Goal: Task Accomplishment & Management: Manage account settings

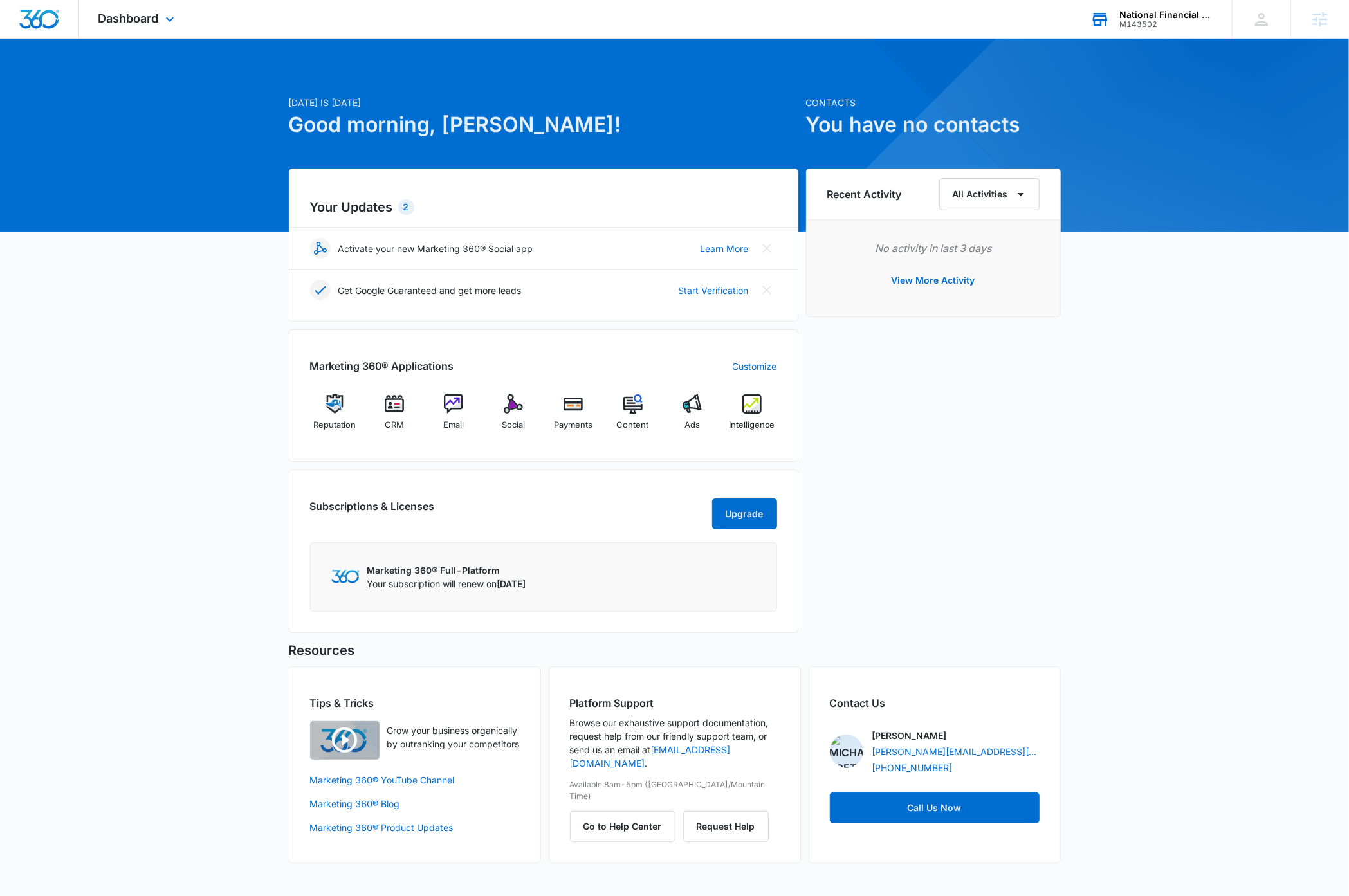
click at [1170, 20] on div "M143502" at bounding box center [1167, 24] width 94 height 9
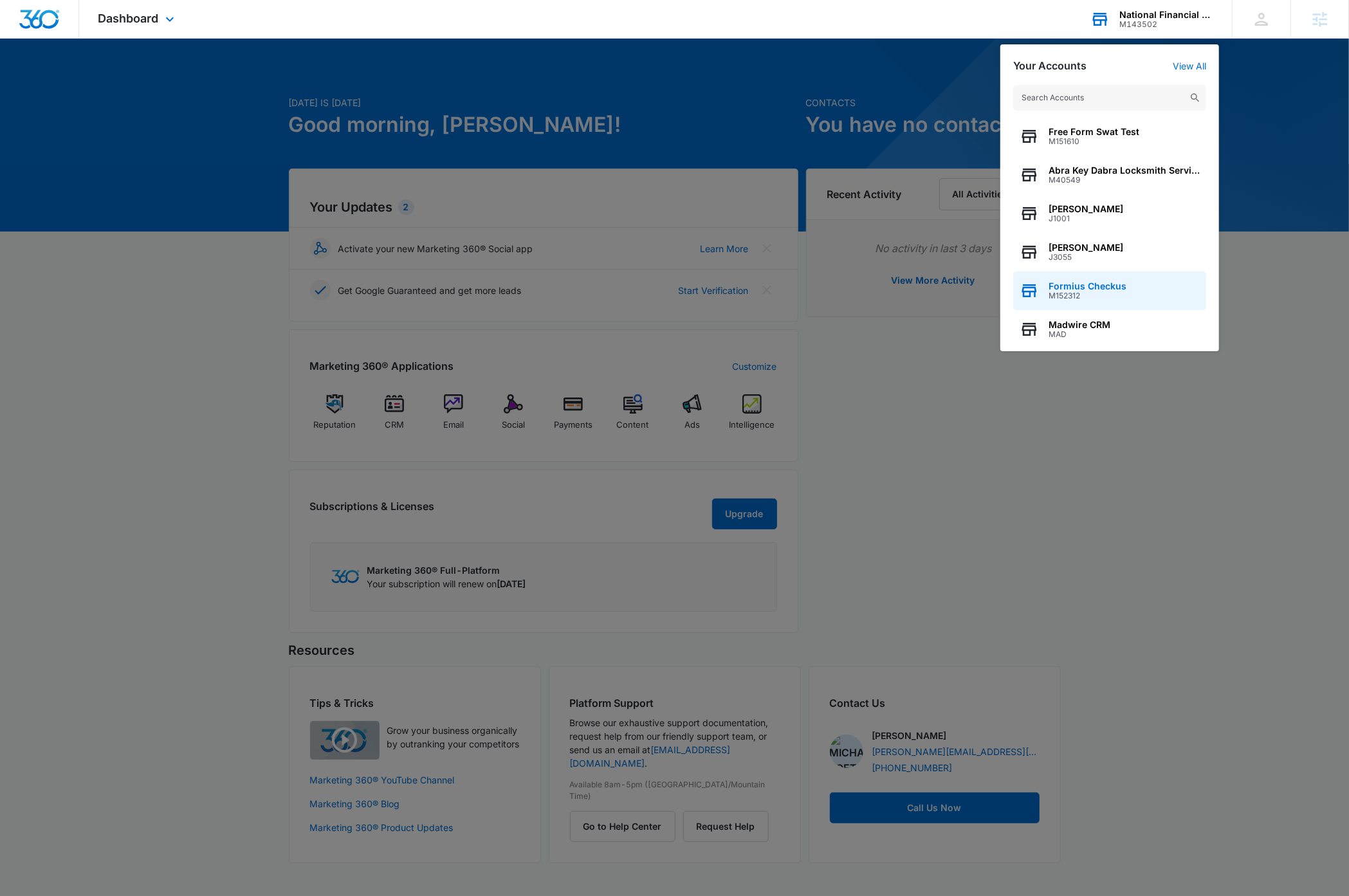
click at [1113, 281] on span "Formius Checkus" at bounding box center [1088, 286] width 78 height 10
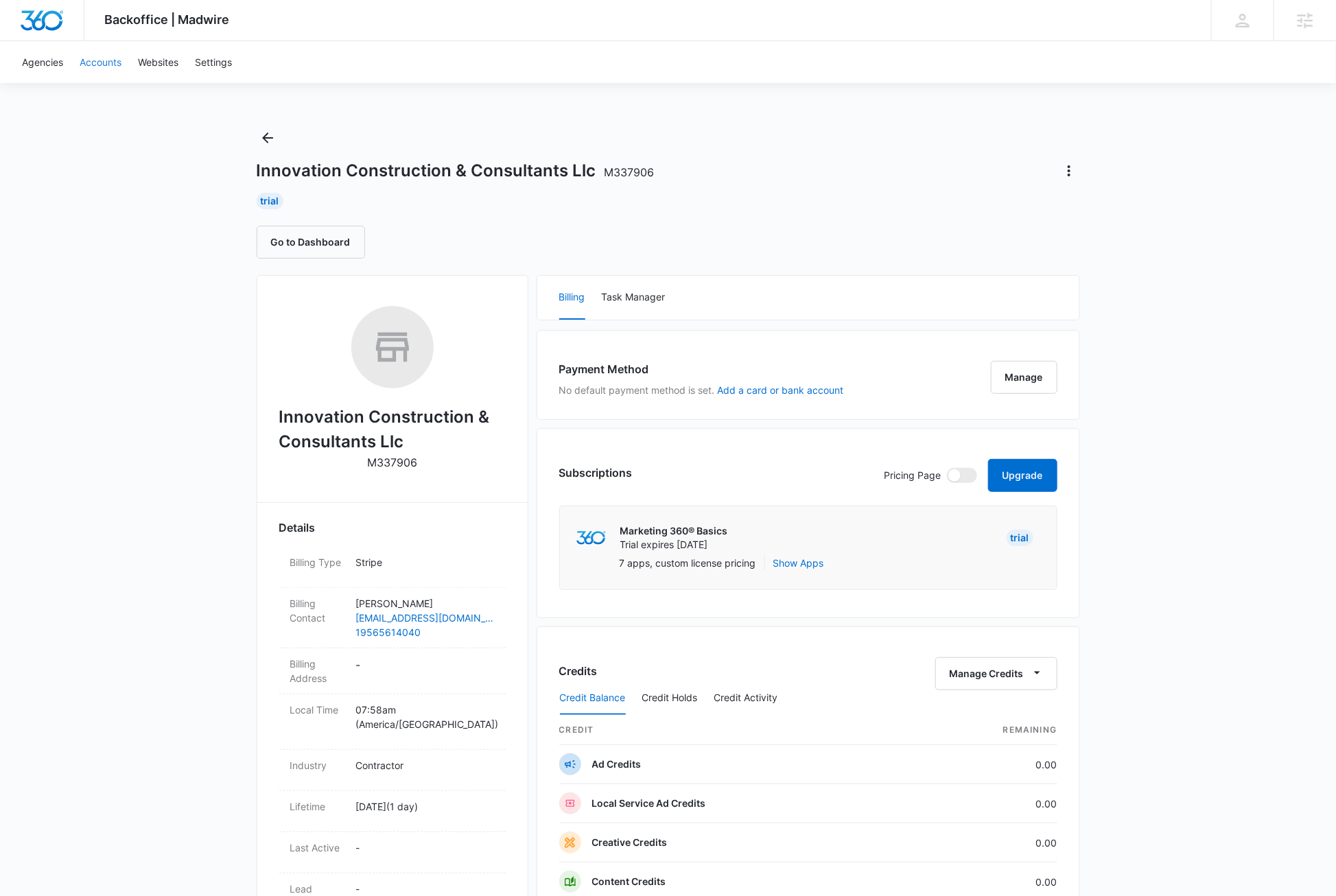
click at [100, 59] on link "Accounts" at bounding box center [100, 62] width 58 height 42
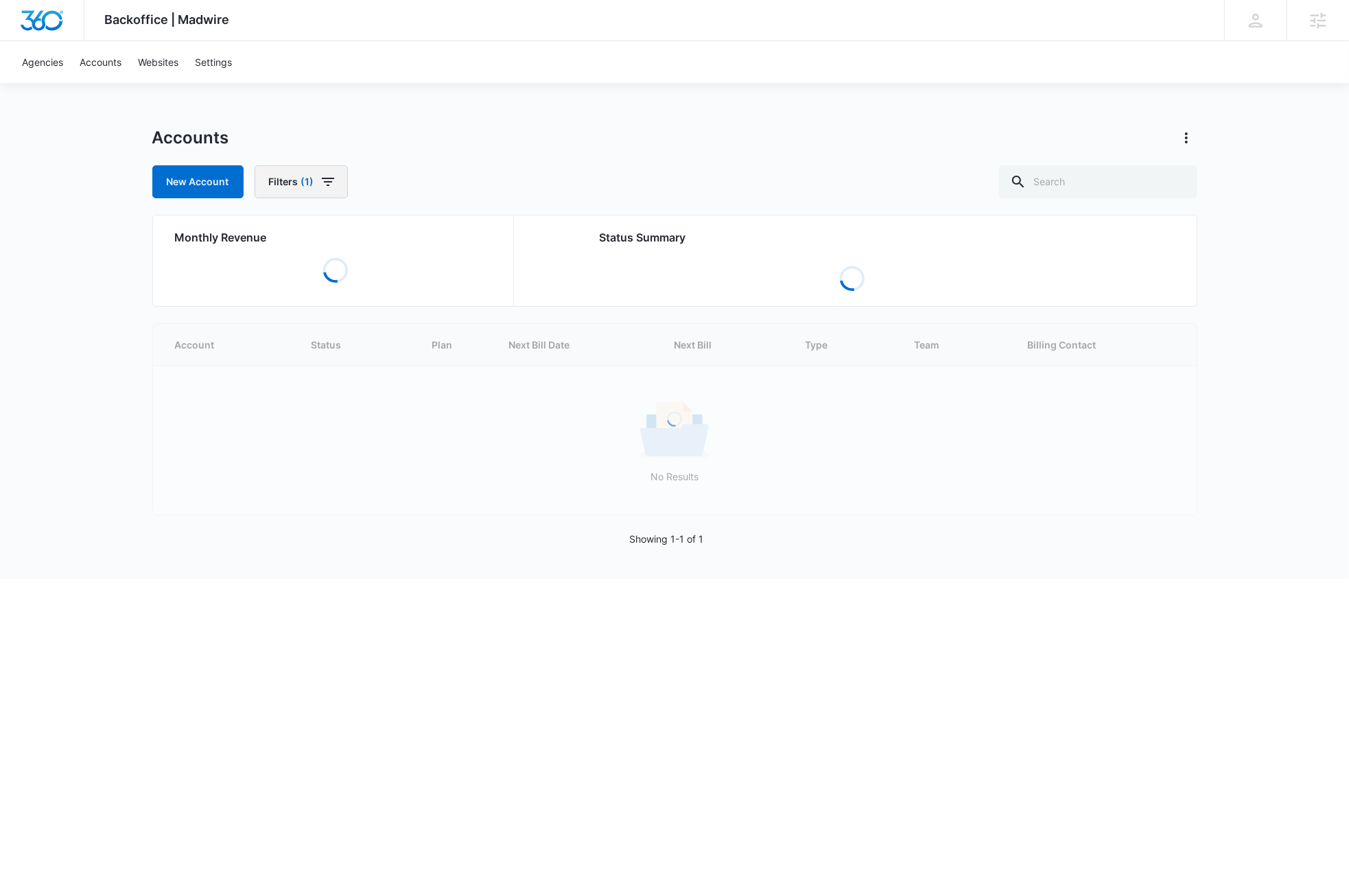
click at [323, 184] on icon "button" at bounding box center [328, 181] width 17 height 17
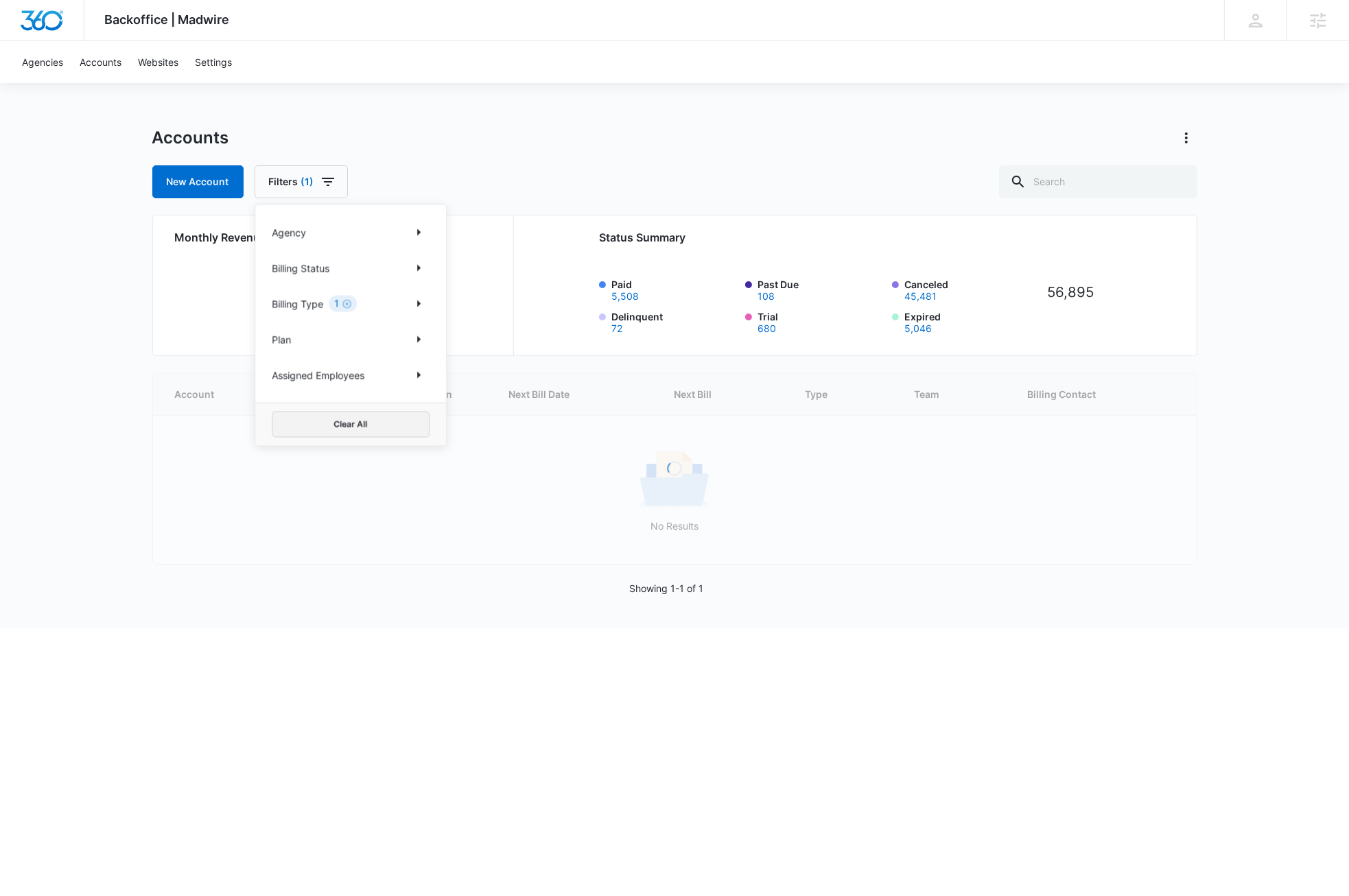
click at [343, 424] on button "Clear All" at bounding box center [350, 424] width 158 height 26
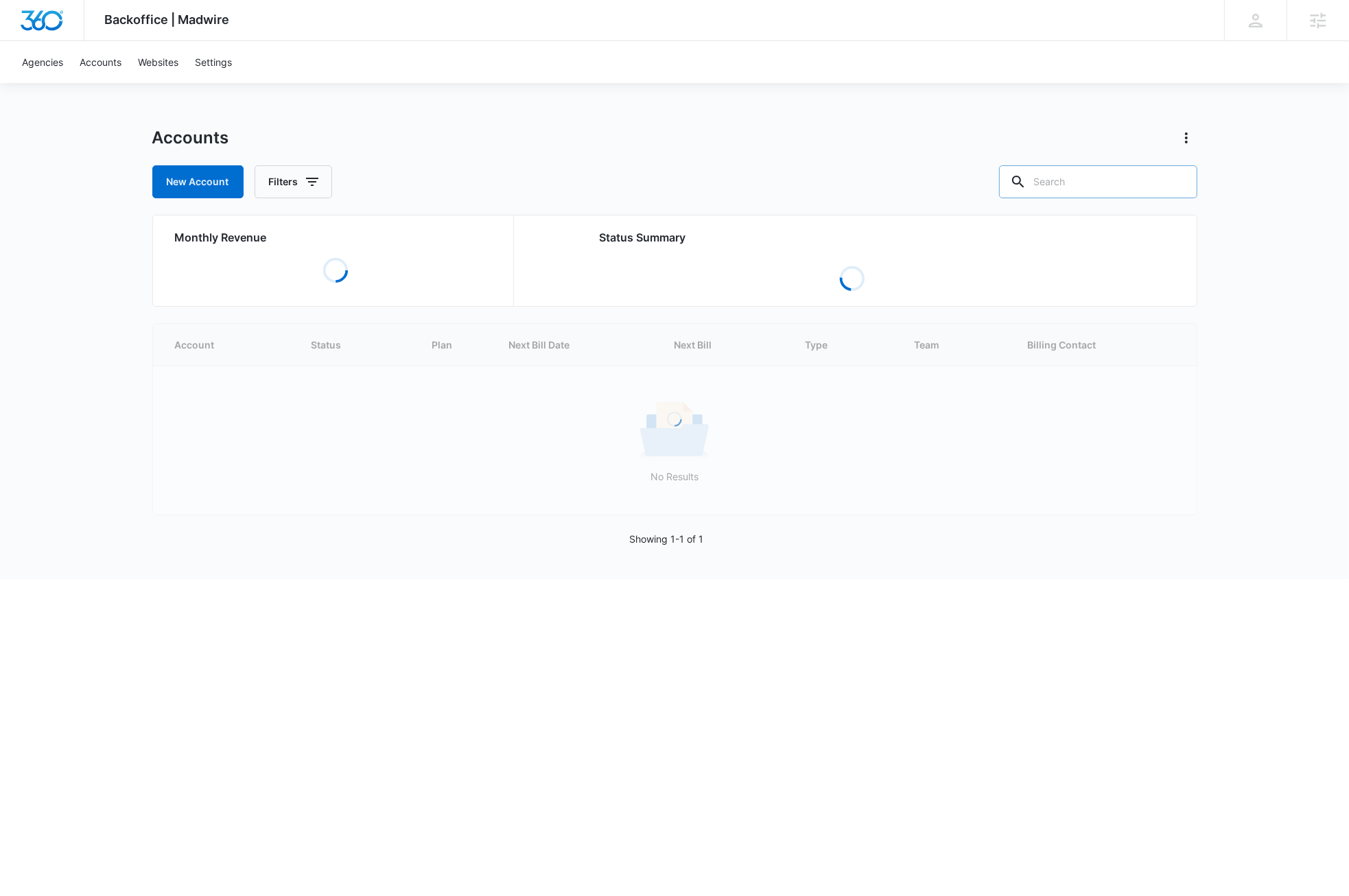
click at [1118, 189] on input "text" at bounding box center [1098, 181] width 198 height 33
paste input "M38049"
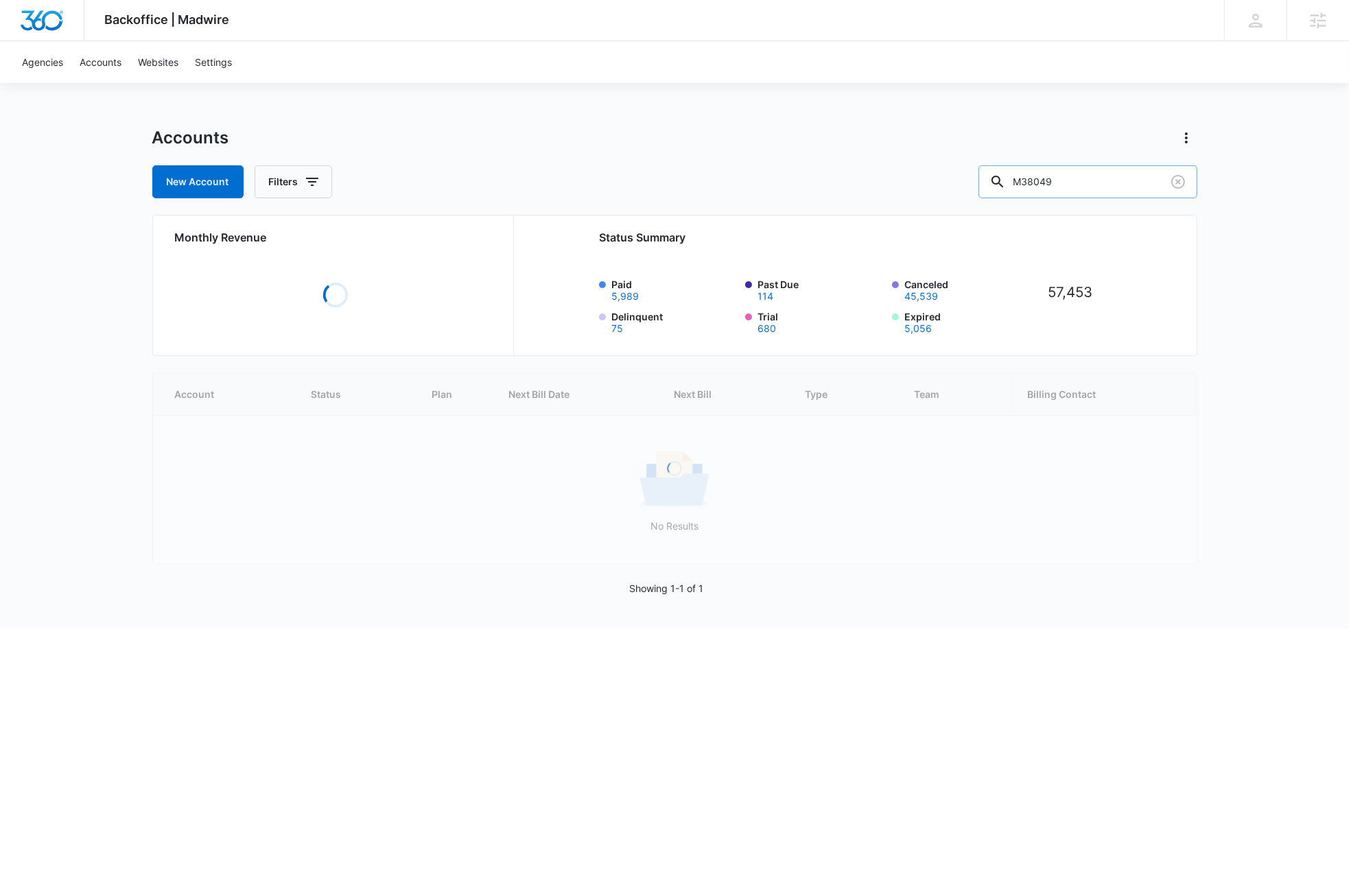
type input "M38049"
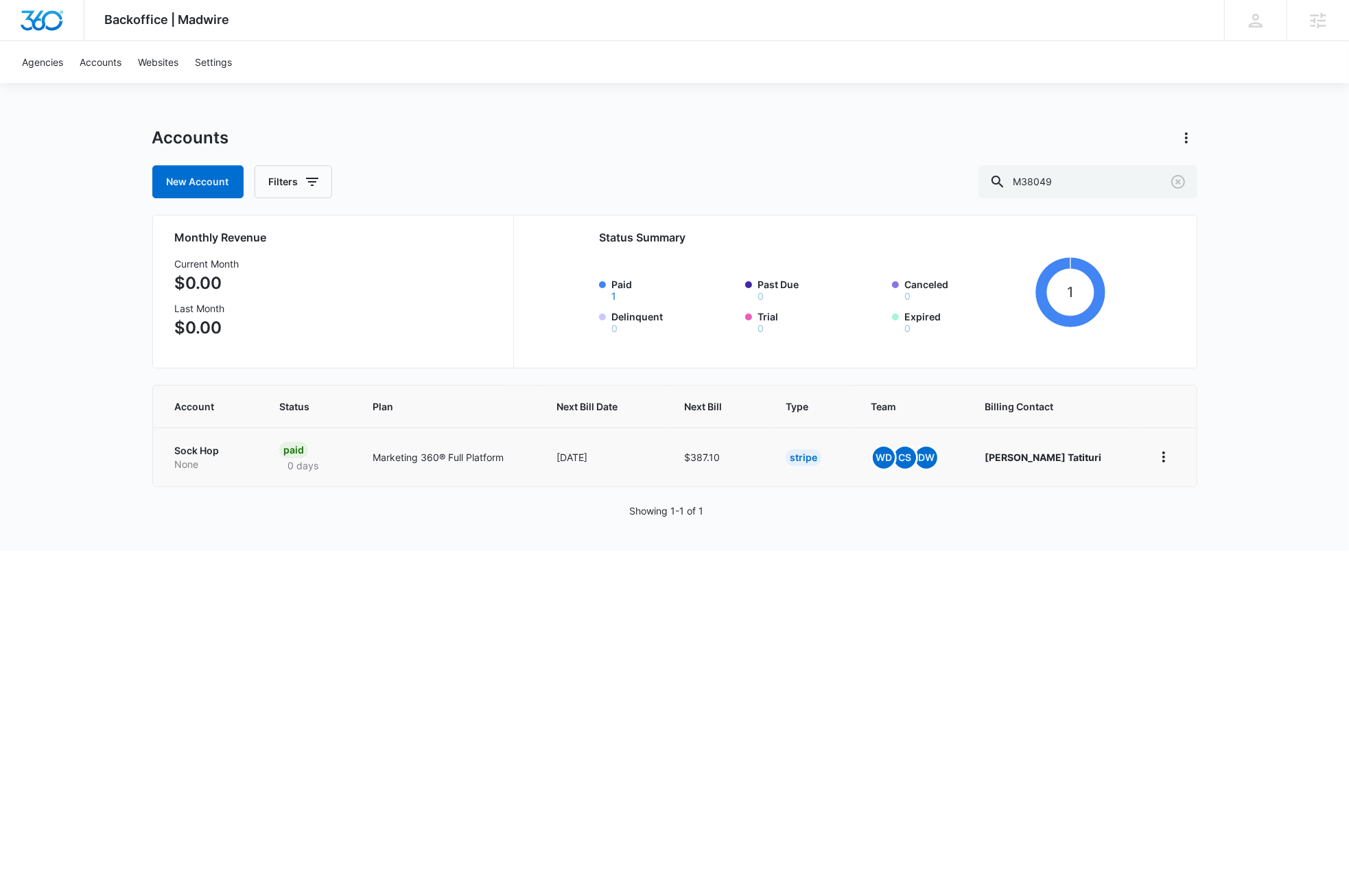
click at [208, 449] on p "Sock Hop" at bounding box center [210, 451] width 71 height 14
click at [1168, 460] on icon "home" at bounding box center [1164, 456] width 17 height 17
click at [1223, 515] on div "Update Status" at bounding box center [1207, 516] width 76 height 9
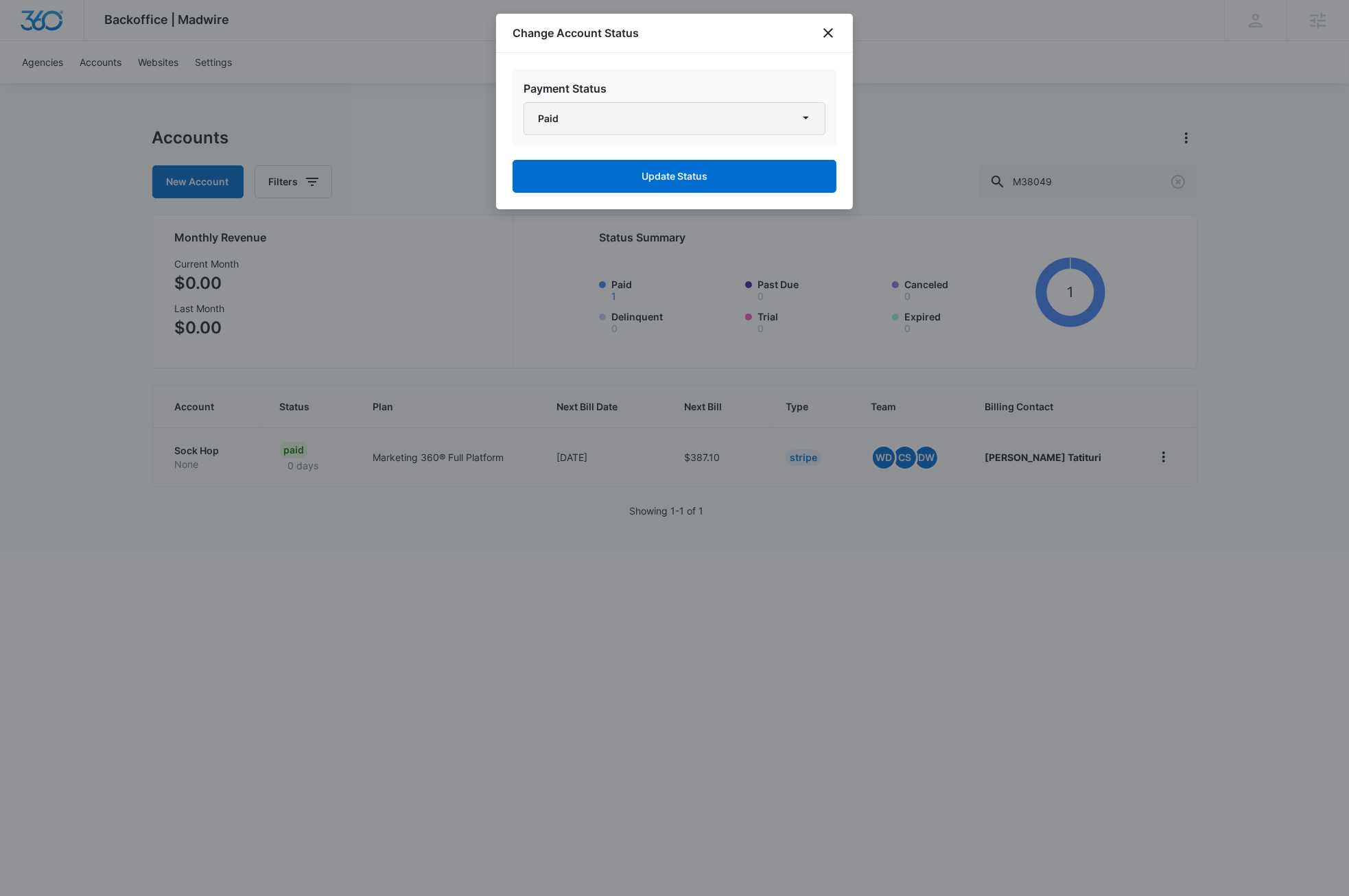
click at [719, 112] on button "Paid" at bounding box center [675, 118] width 302 height 33
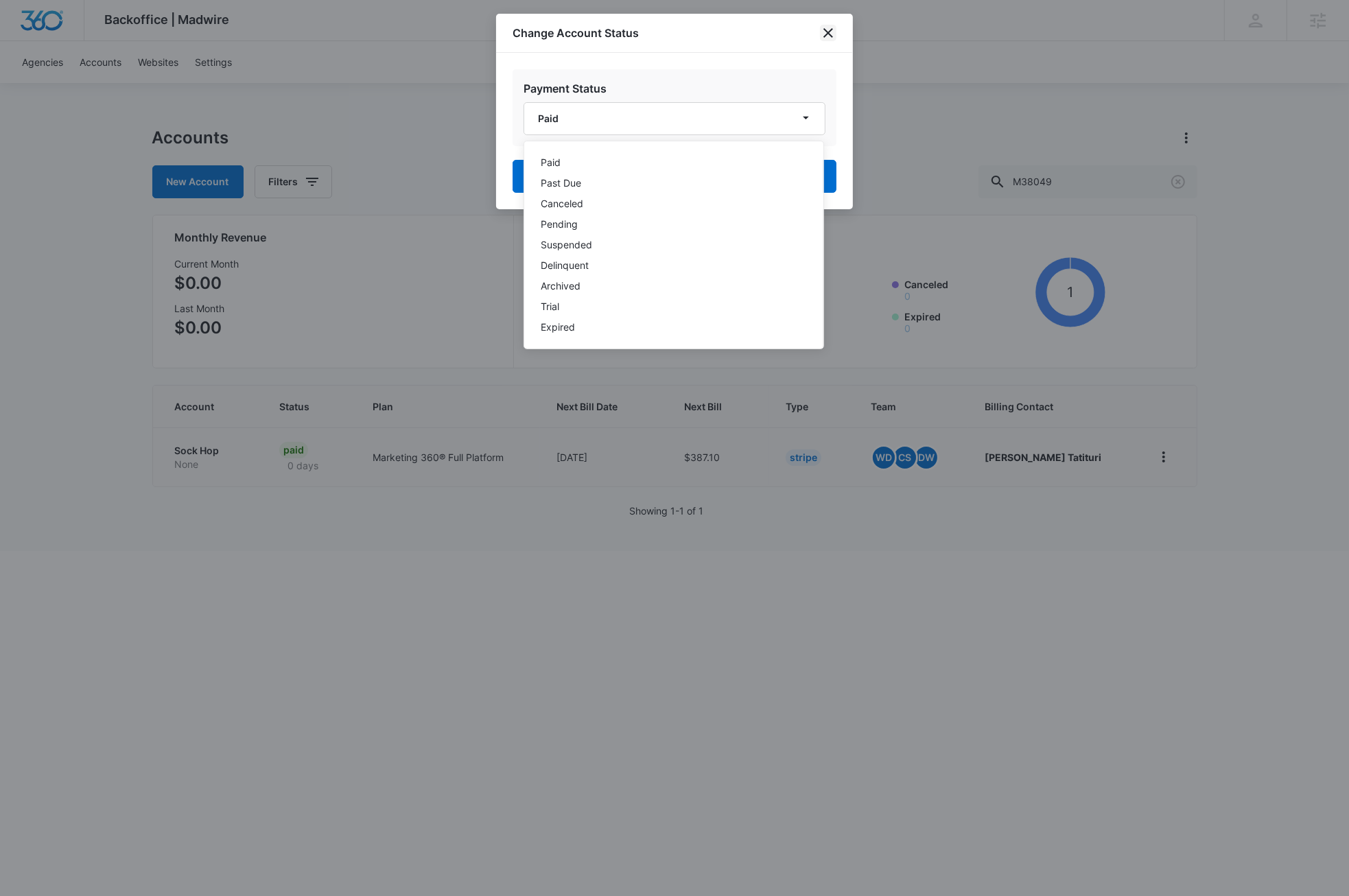
click at [827, 31] on icon "close" at bounding box center [828, 33] width 9 height 9
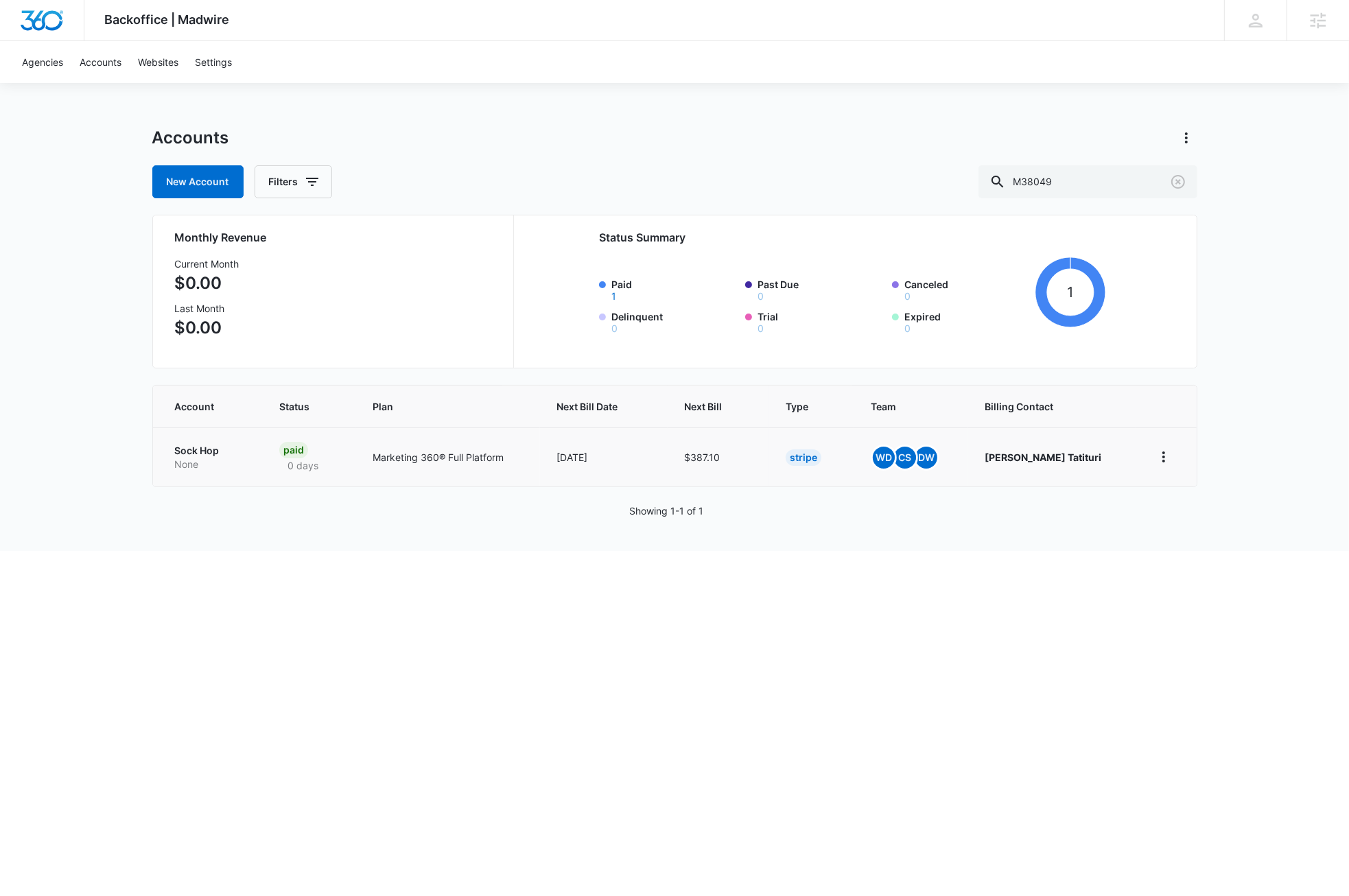
click at [336, 751] on html "Backoffice | Madwire Apps Settings DB Dave Bettger dave@madwire.com My Profile …" at bounding box center [674, 448] width 1349 height 896
click at [210, 451] on p "Sock Hop" at bounding box center [210, 451] width 71 height 14
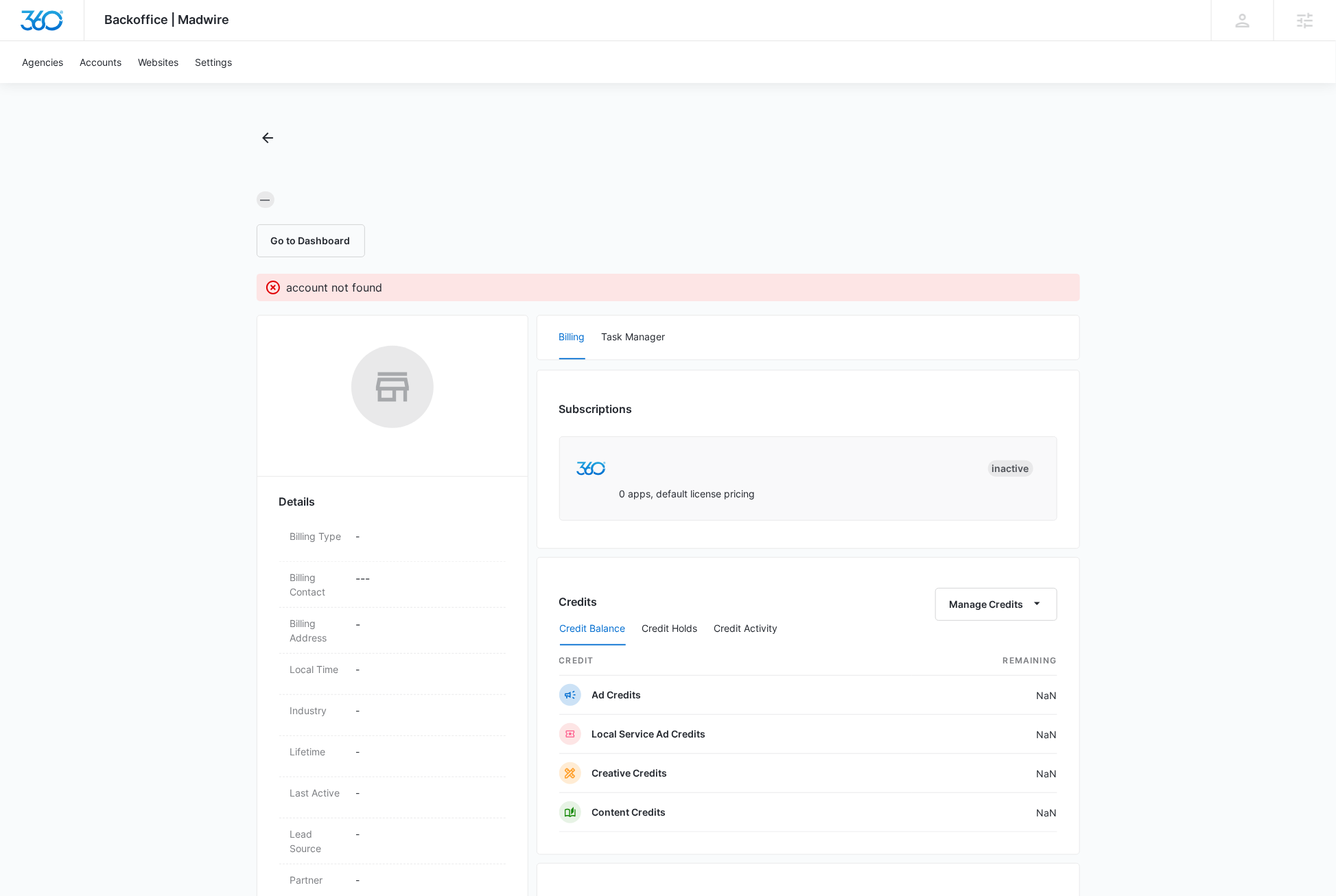
scroll to position [320, 0]
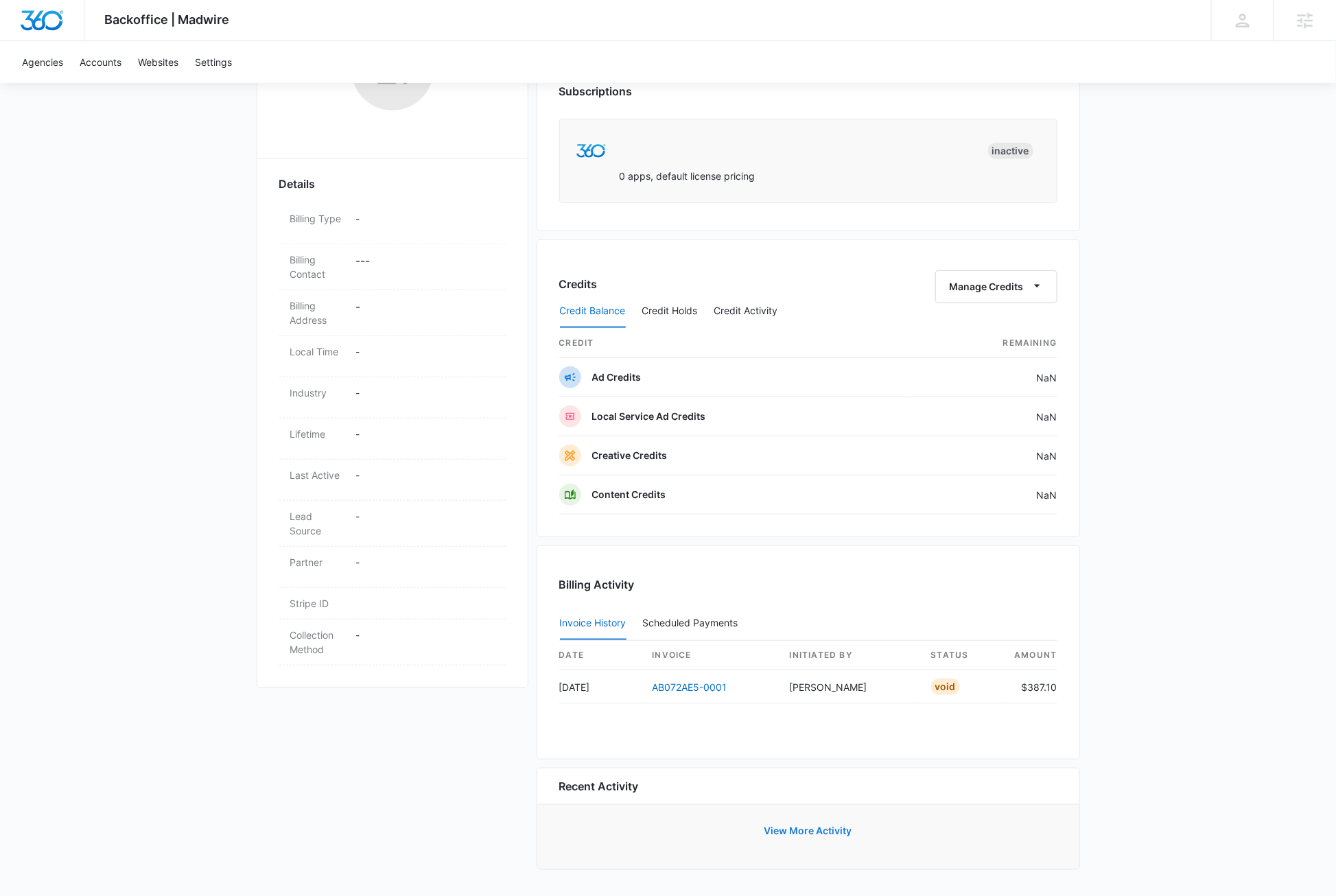
click at [835, 830] on button "View More Activity" at bounding box center [808, 831] width 115 height 33
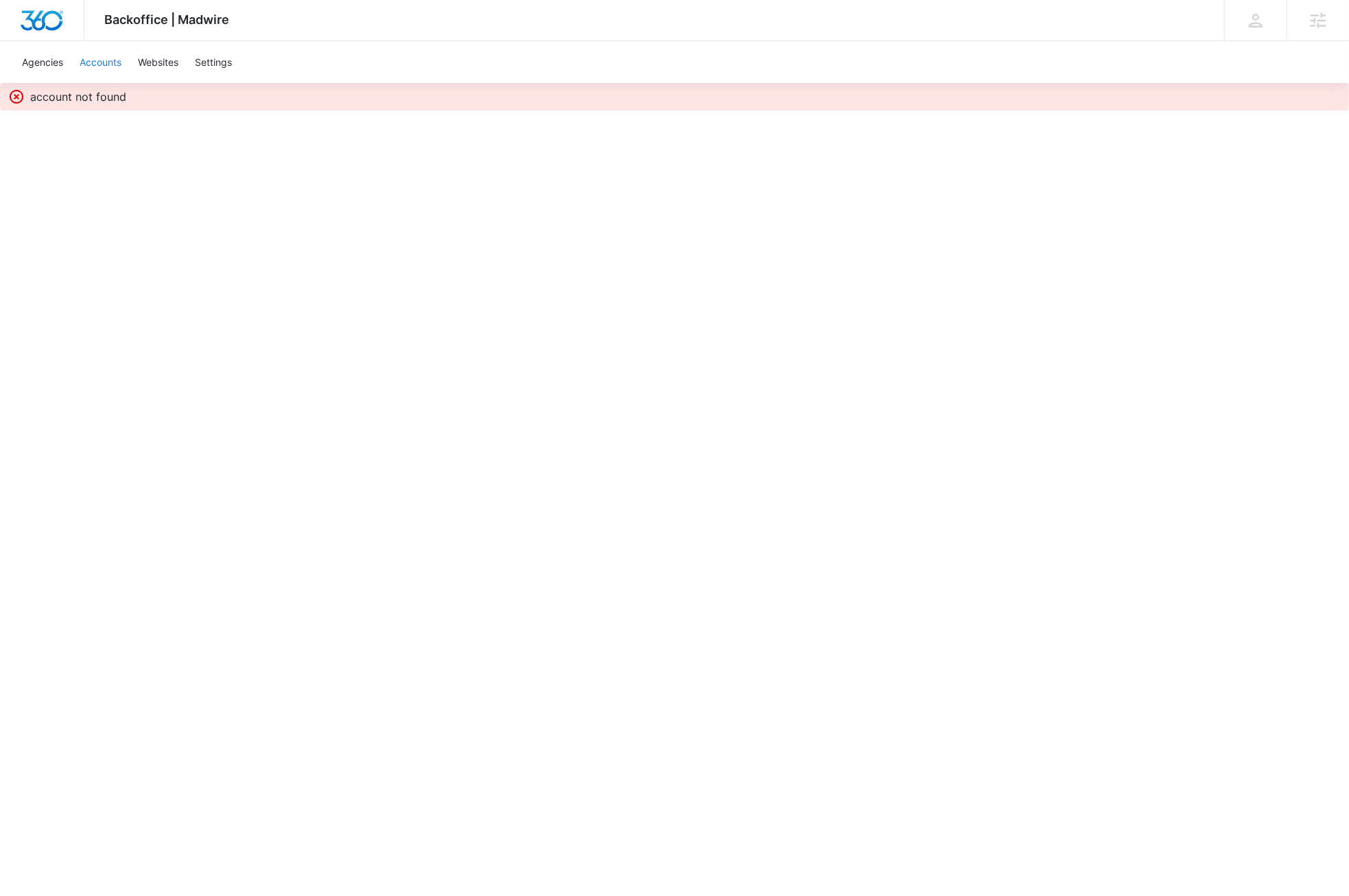
click at [98, 62] on link "Accounts" at bounding box center [100, 62] width 58 height 42
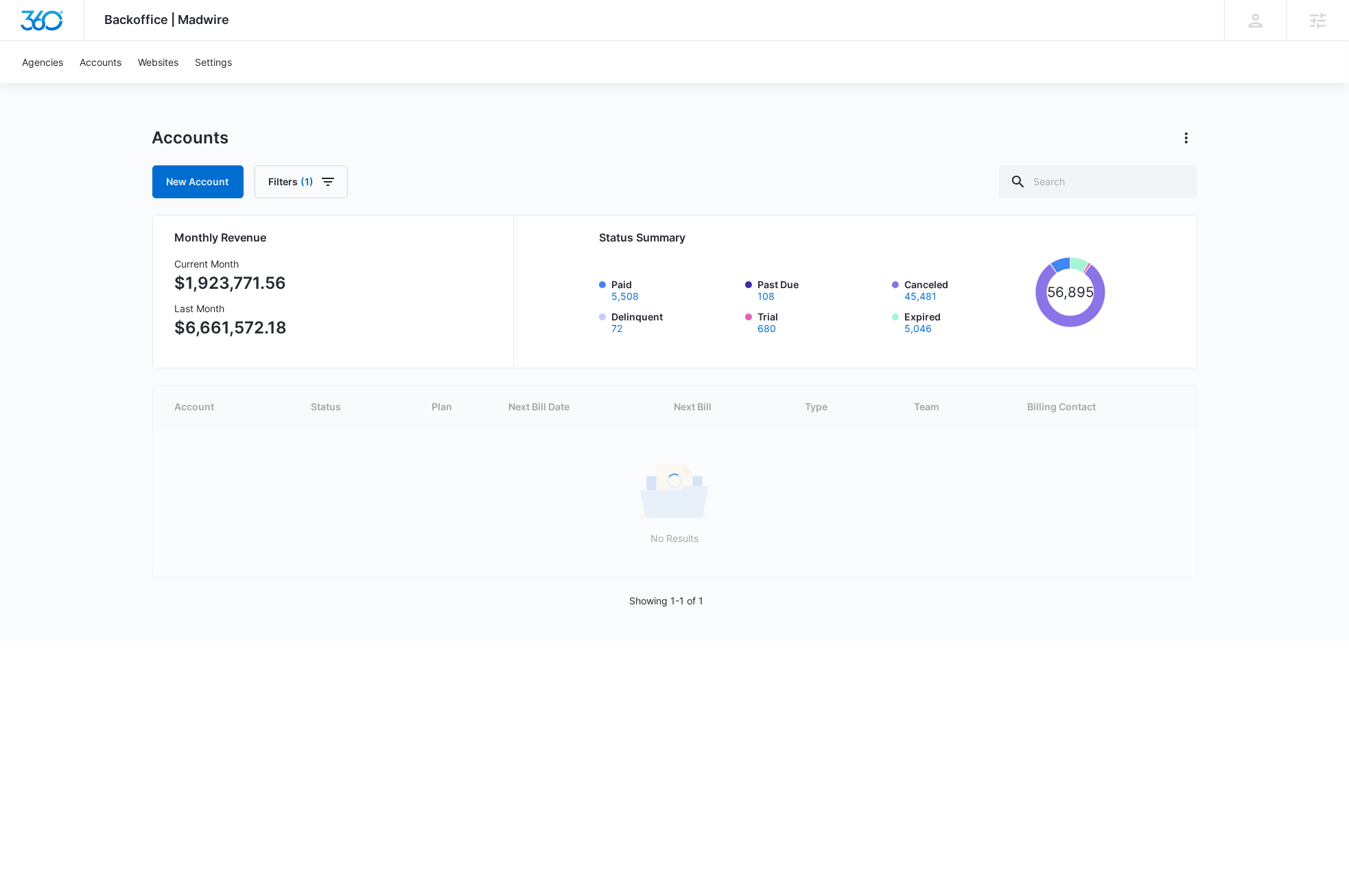
click at [70, 325] on div "Backoffice | Madwire Apps Settings DB Dave Bettger dave@madwire.com My Profile …" at bounding box center [674, 320] width 1349 height 641
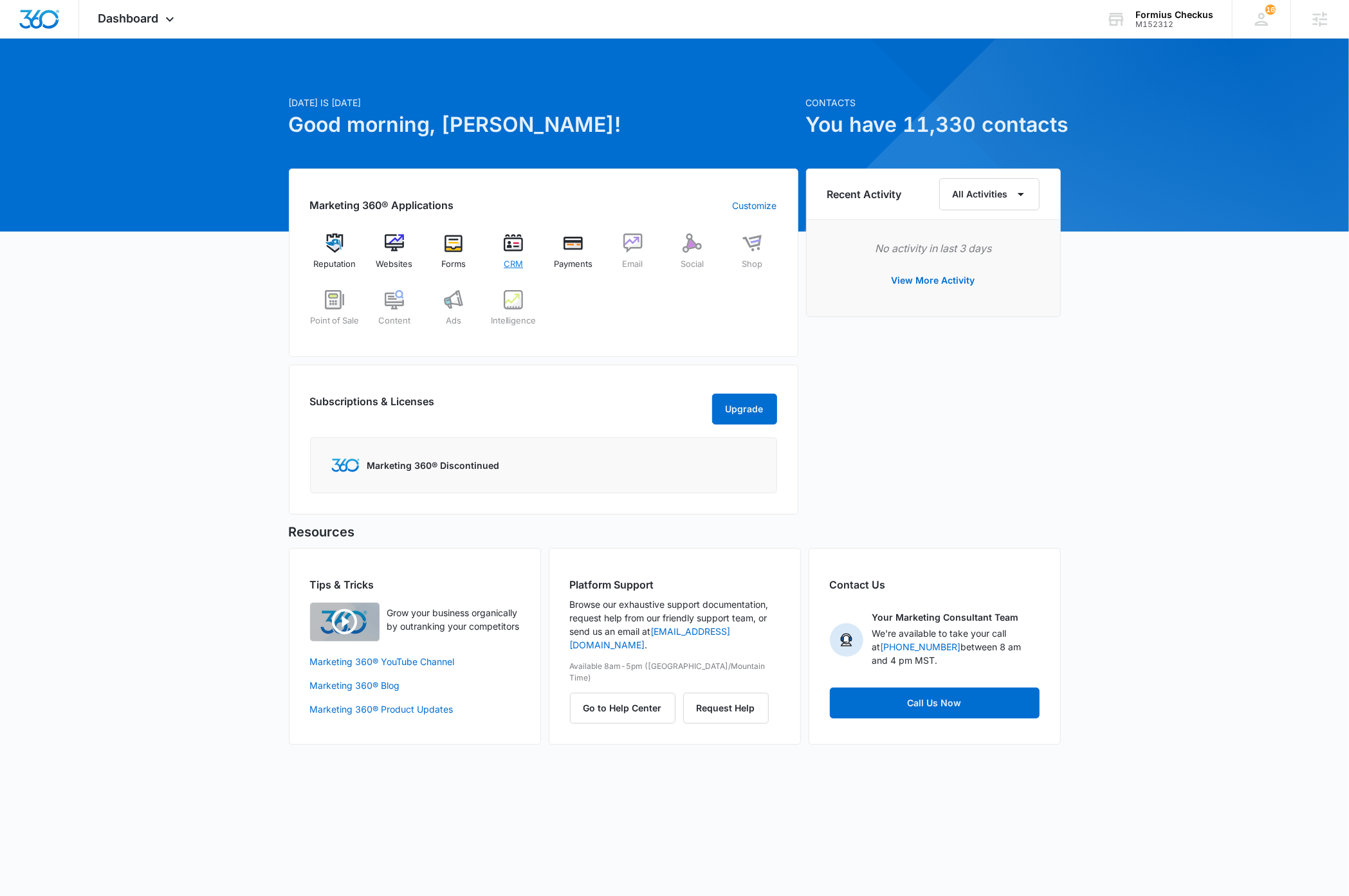
click at [508, 244] on img at bounding box center [513, 243] width 19 height 19
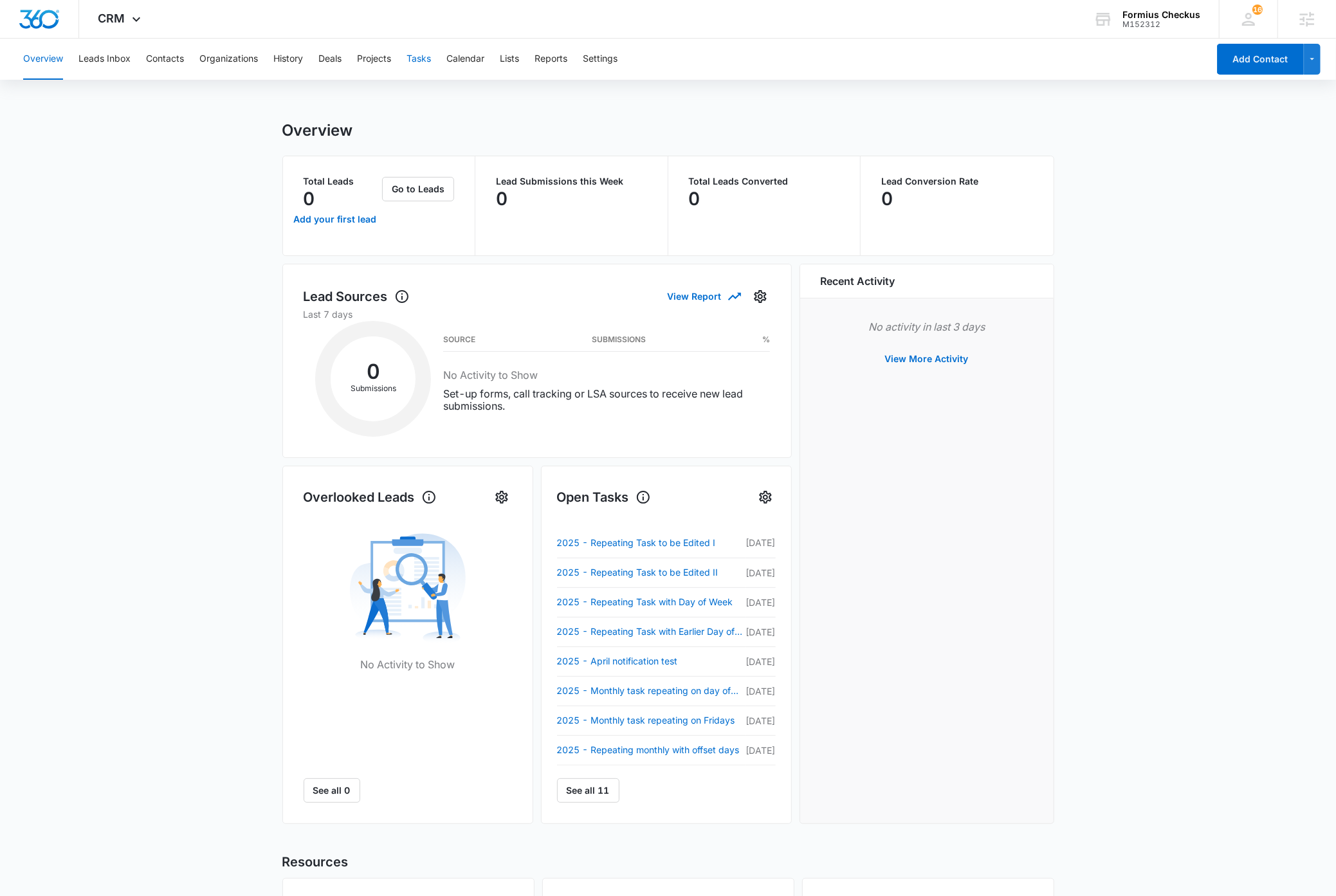
click at [424, 58] on button "Tasks" at bounding box center [419, 59] width 24 height 42
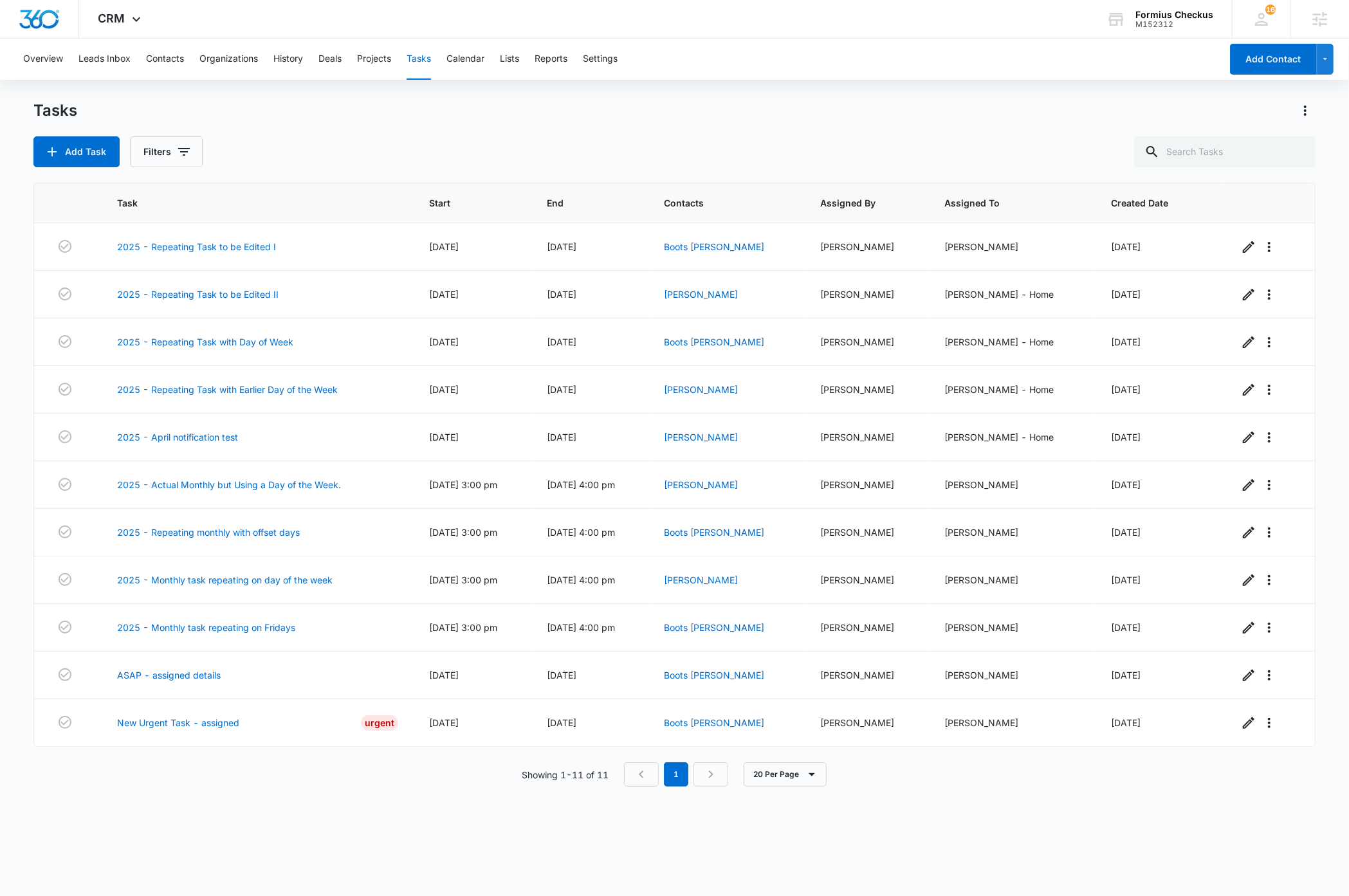
drag, startPoint x: 469, startPoint y: 141, endPoint x: 582, endPoint y: 109, distance: 117.4
click at [469, 141] on div "Add Task Filters" at bounding box center [674, 151] width 1282 height 31
click at [618, 59] on button "Settings" at bounding box center [600, 59] width 35 height 42
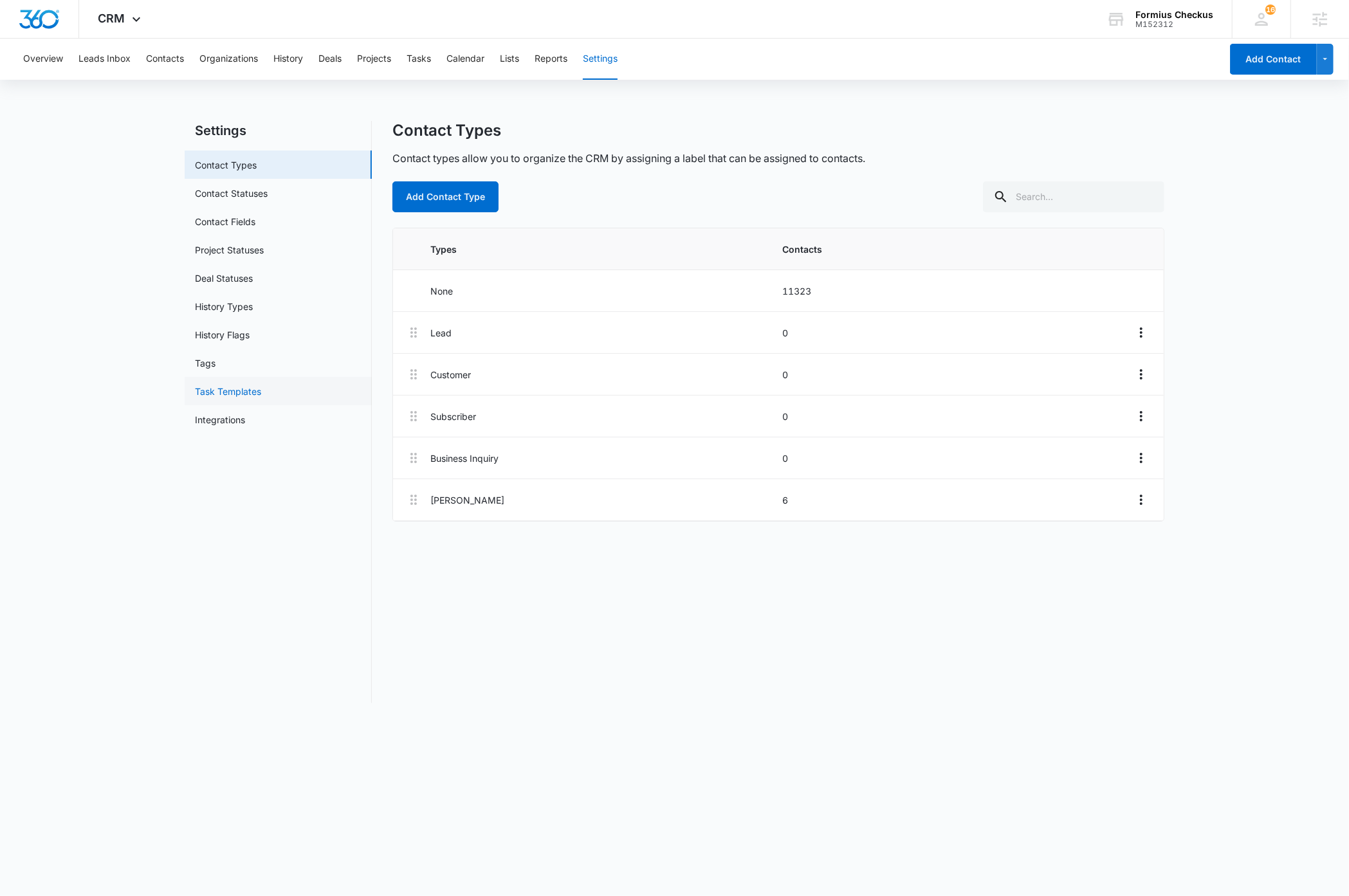
click at [250, 391] on link "Task Templates" at bounding box center [228, 392] width 66 height 14
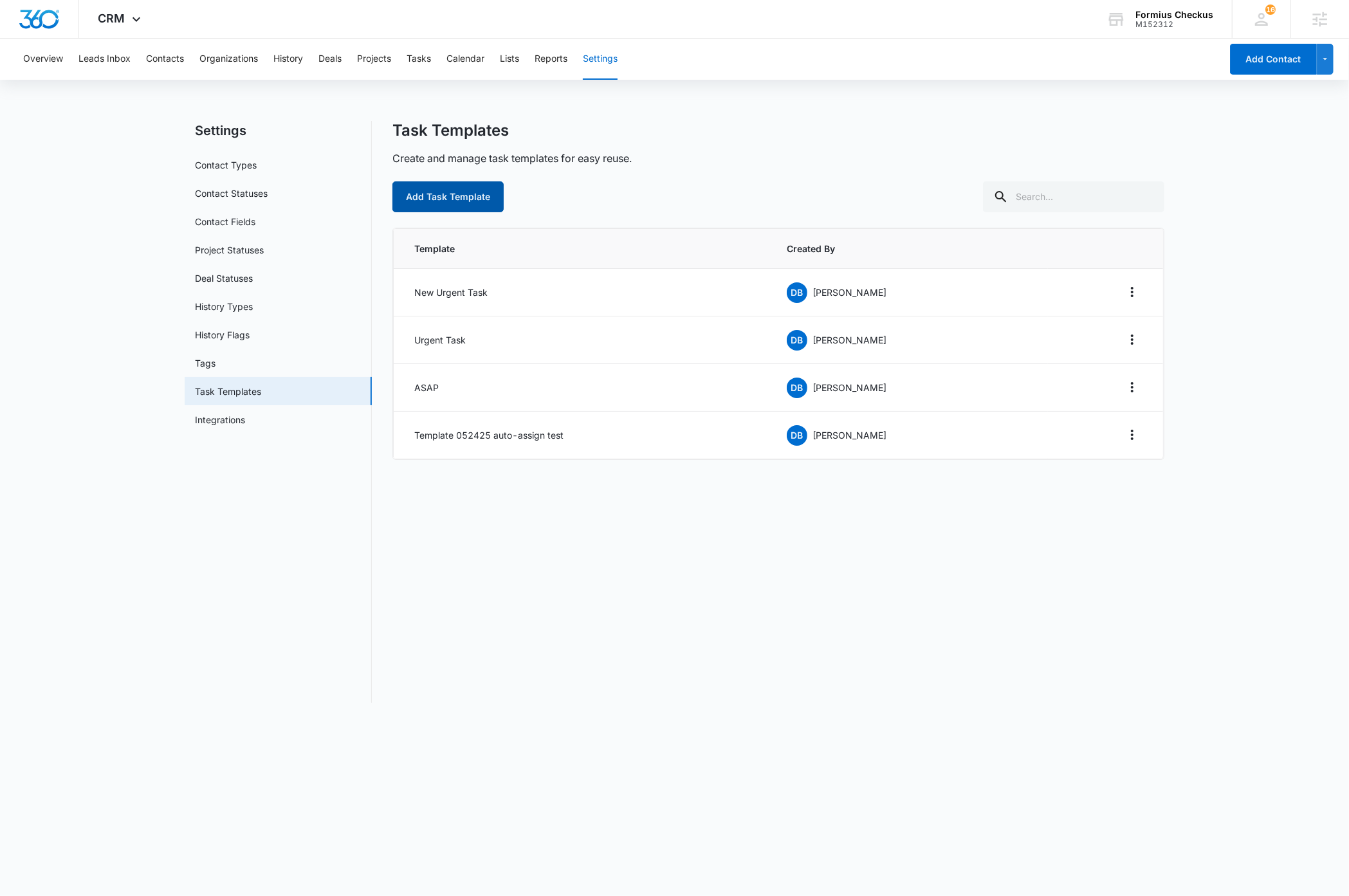
click at [432, 197] on button "Add Task Template" at bounding box center [448, 197] width 112 height 31
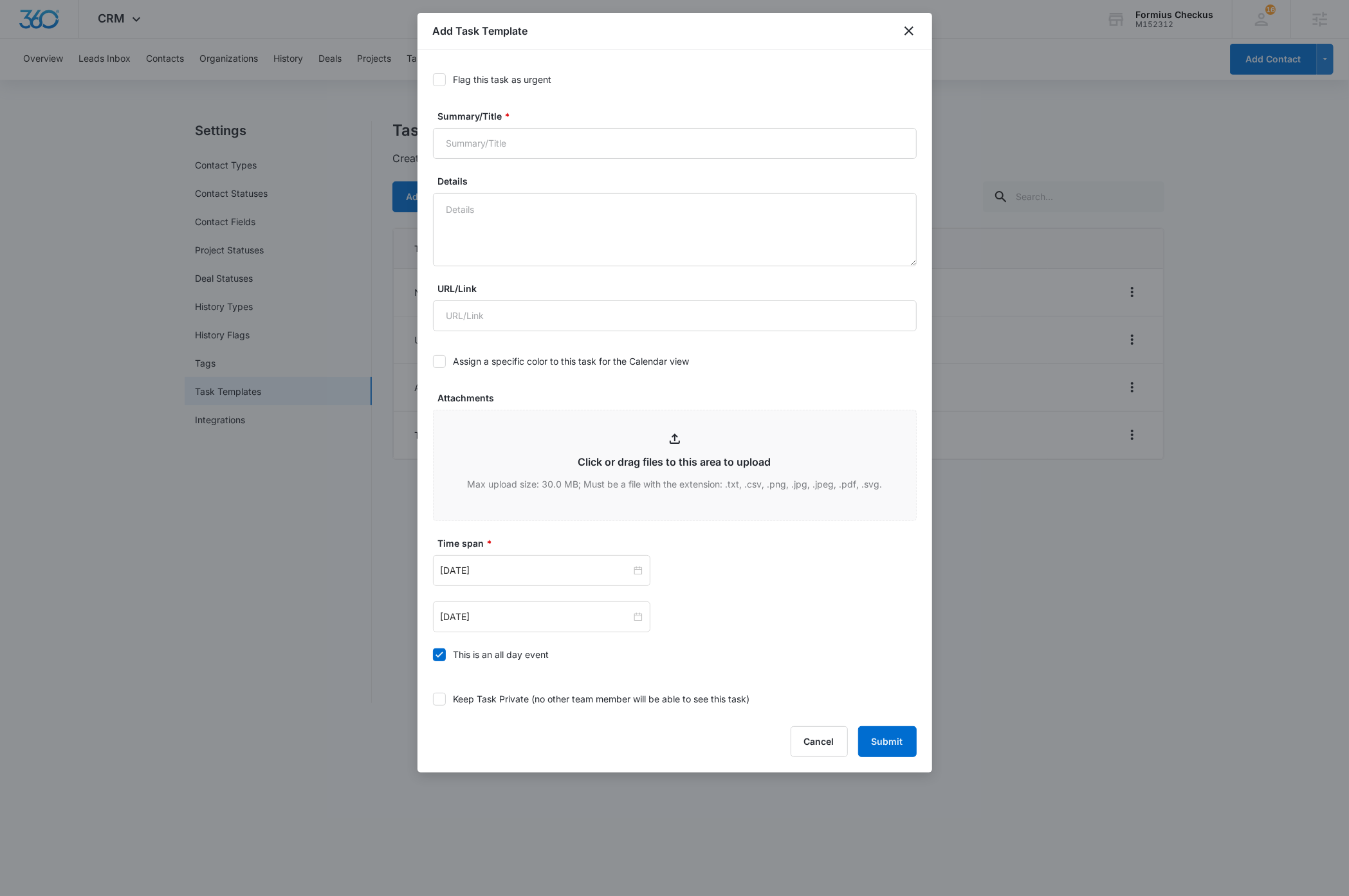
drag, startPoint x: 443, startPoint y: 79, endPoint x: 459, endPoint y: 96, distance: 23.3
click at [444, 79] on icon at bounding box center [439, 80] width 12 height 12
click at [433, 80] on input "Flag this task as urgent" at bounding box center [433, 80] width 0 height 0
click at [524, 145] on input "Summary/Title *" at bounding box center [674, 143] width 484 height 31
click at [437, 76] on icon at bounding box center [439, 80] width 12 height 12
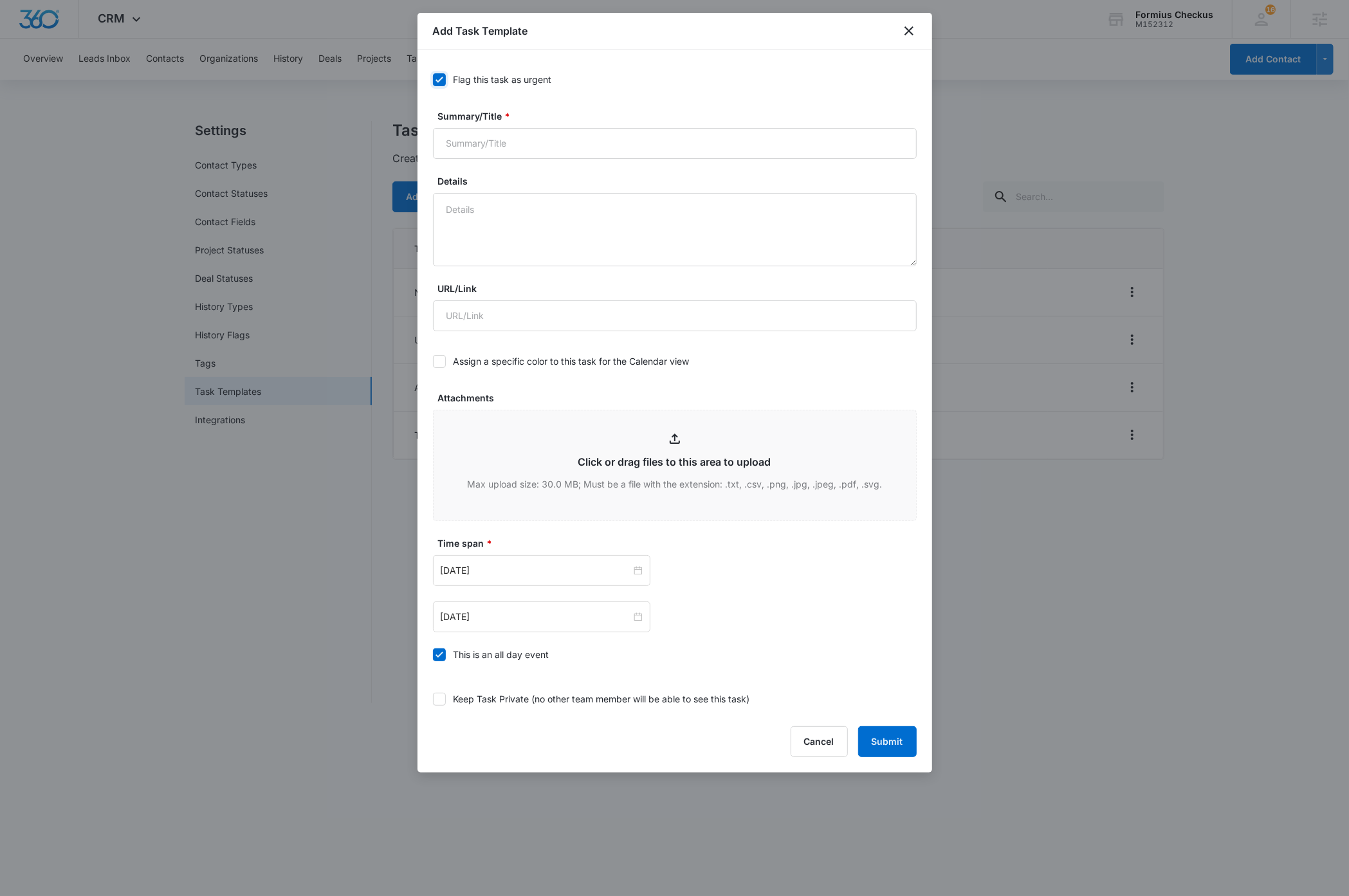
click at [433, 80] on input "Flag this task as urgent" at bounding box center [433, 80] width 0 height 0
click at [816, 749] on button "Cancel" at bounding box center [819, 742] width 57 height 31
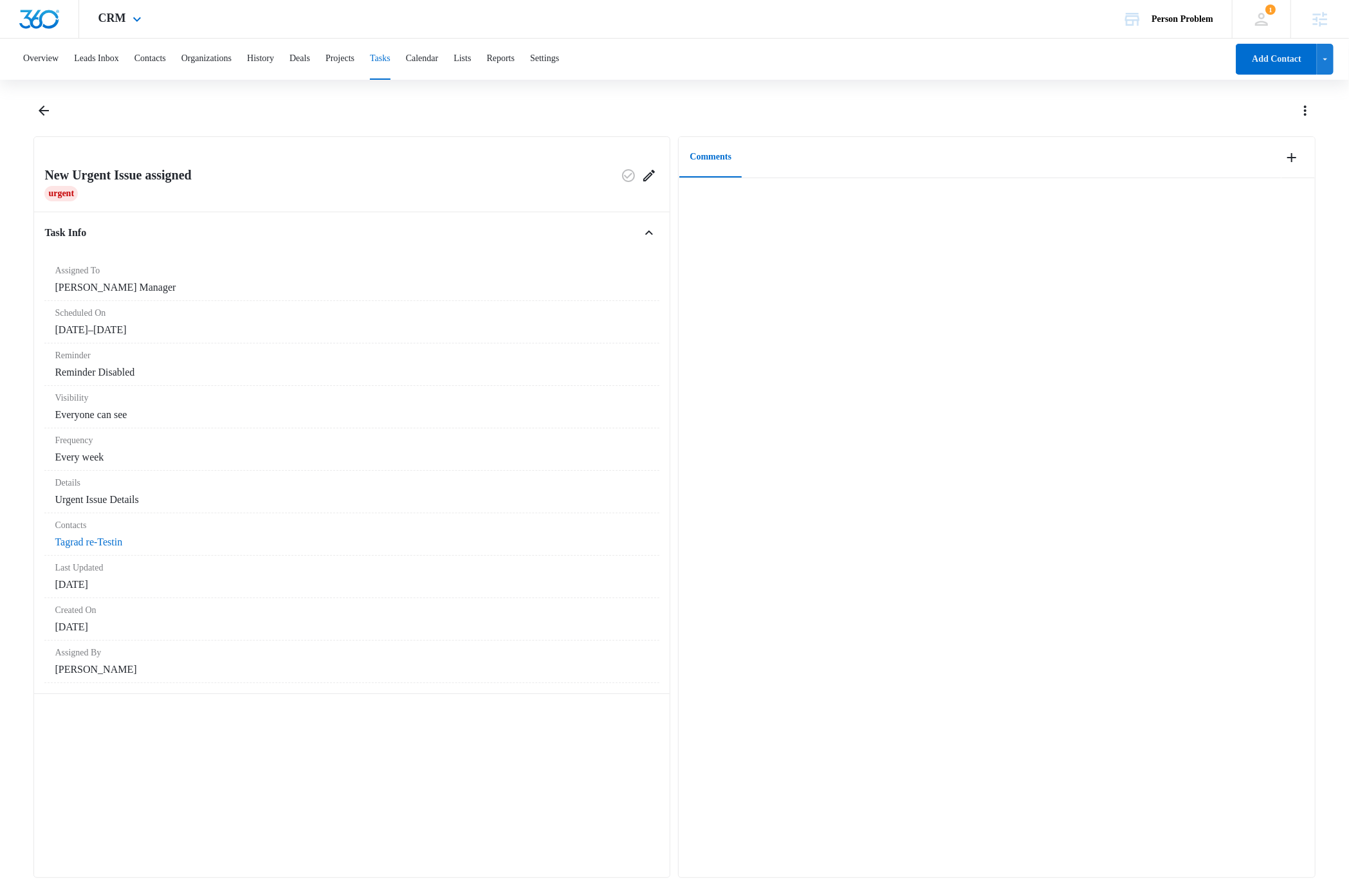
click at [53, 18] on img "Dashboard" at bounding box center [39, 19] width 41 height 19
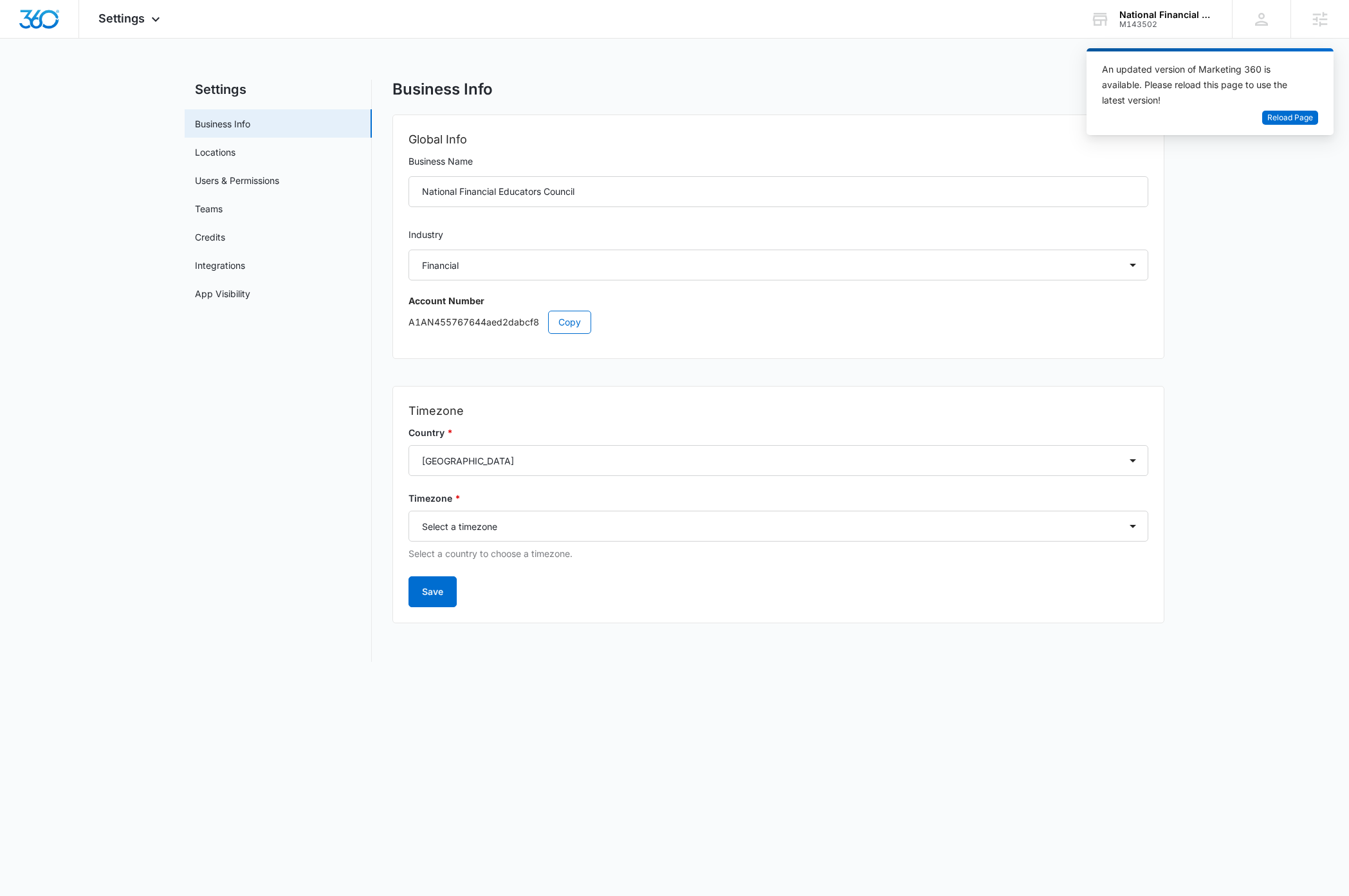
select select "31"
select select "US"
select select "America/[GEOGRAPHIC_DATA]"
click at [1161, 15] on div "National Financial Educators Council" at bounding box center [1167, 14] width 94 height 10
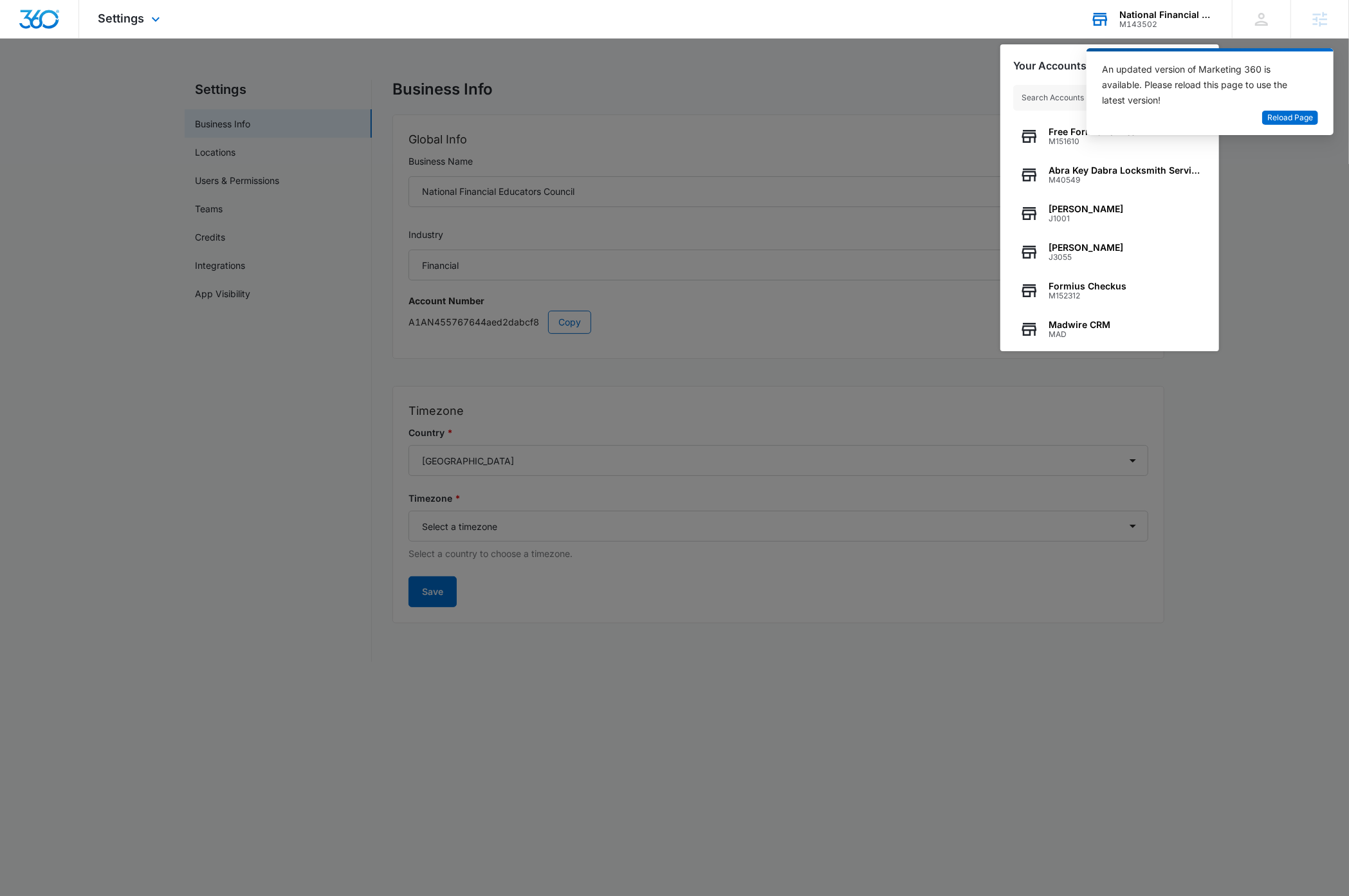
click at [1034, 101] on input "text" at bounding box center [1110, 98] width 193 height 26
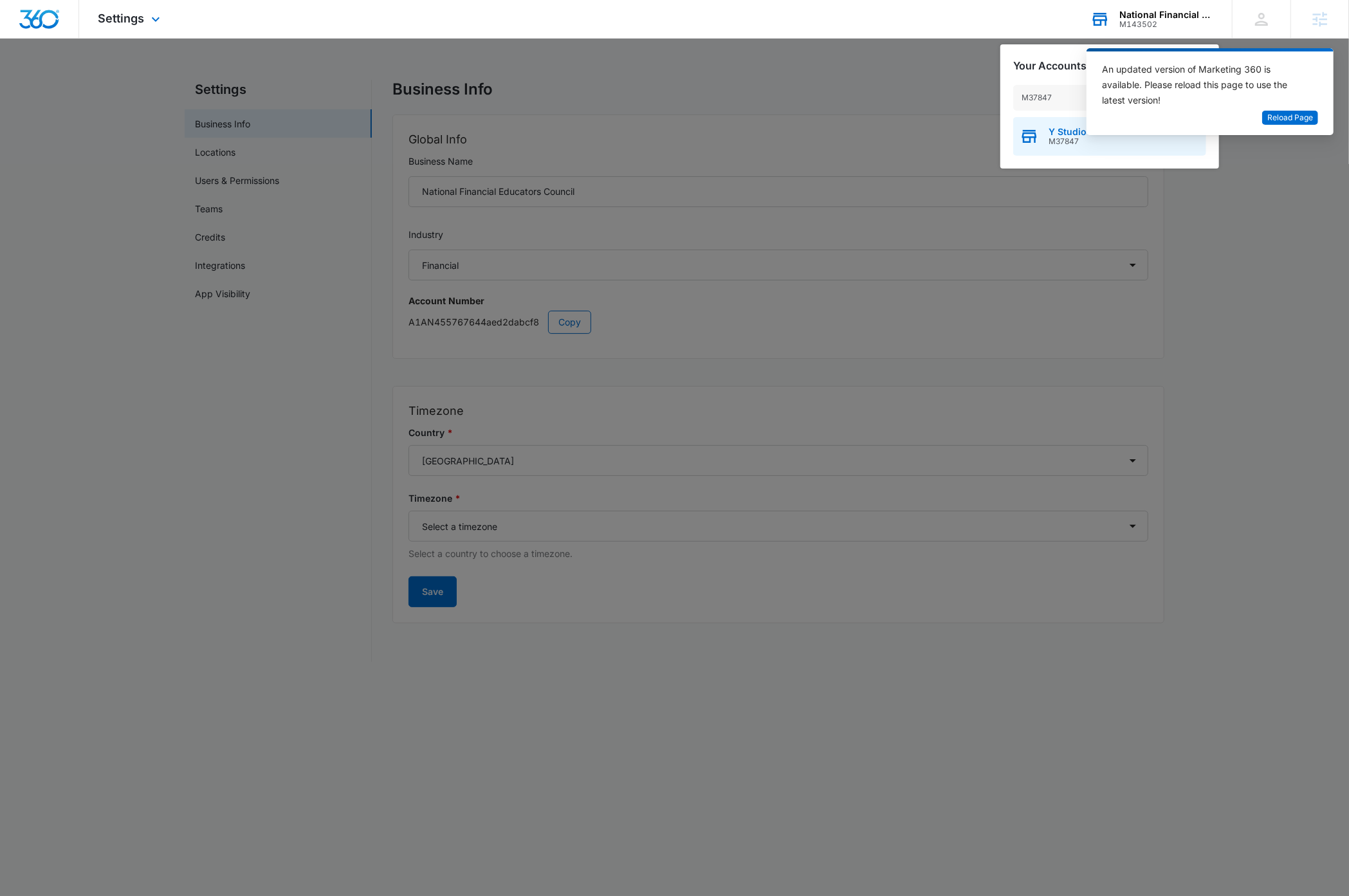
type input "M37847"
click at [1063, 131] on span "Y Studio" at bounding box center [1068, 131] width 38 height 10
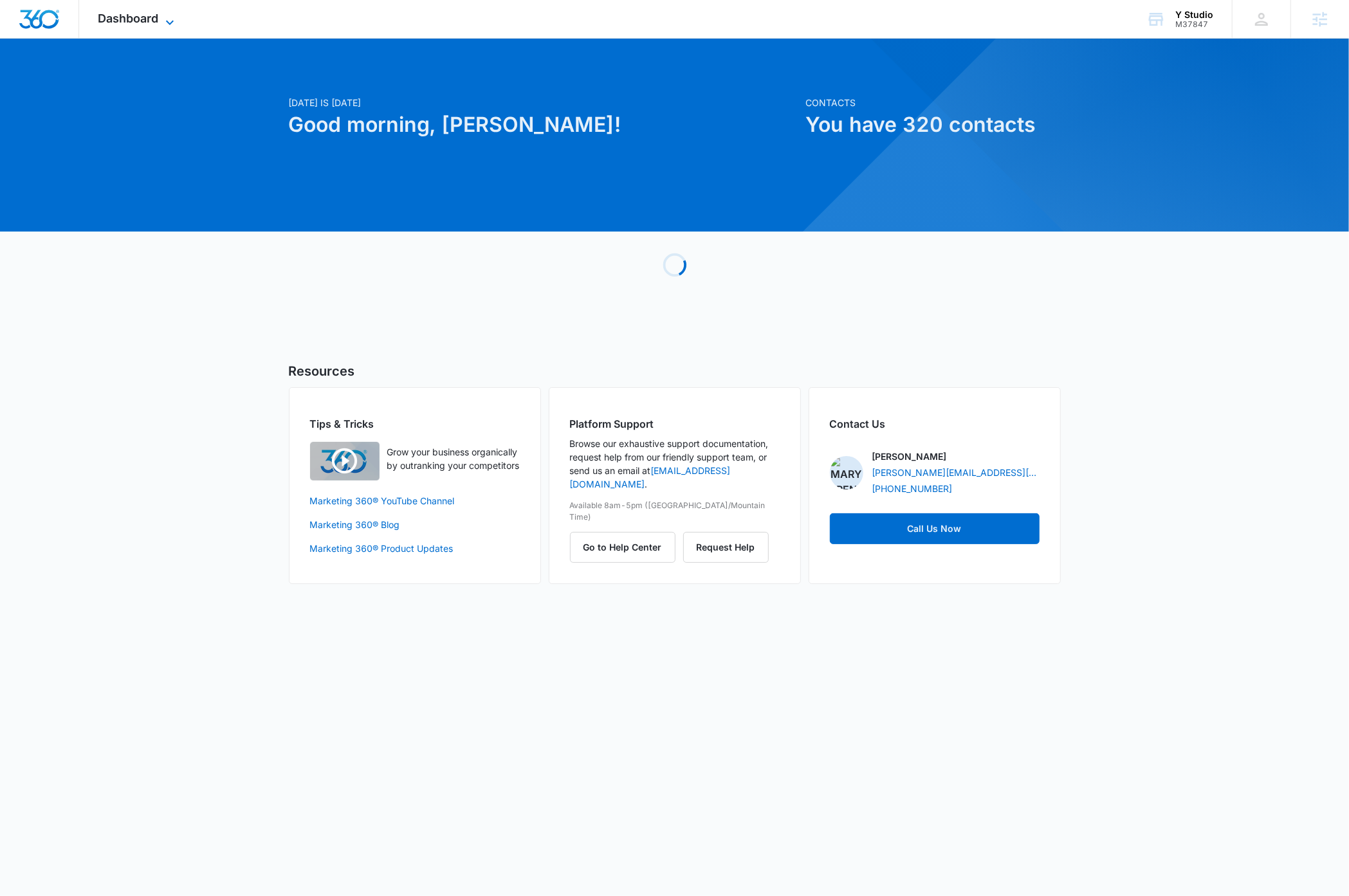
click at [169, 24] on icon at bounding box center [169, 22] width 16 height 16
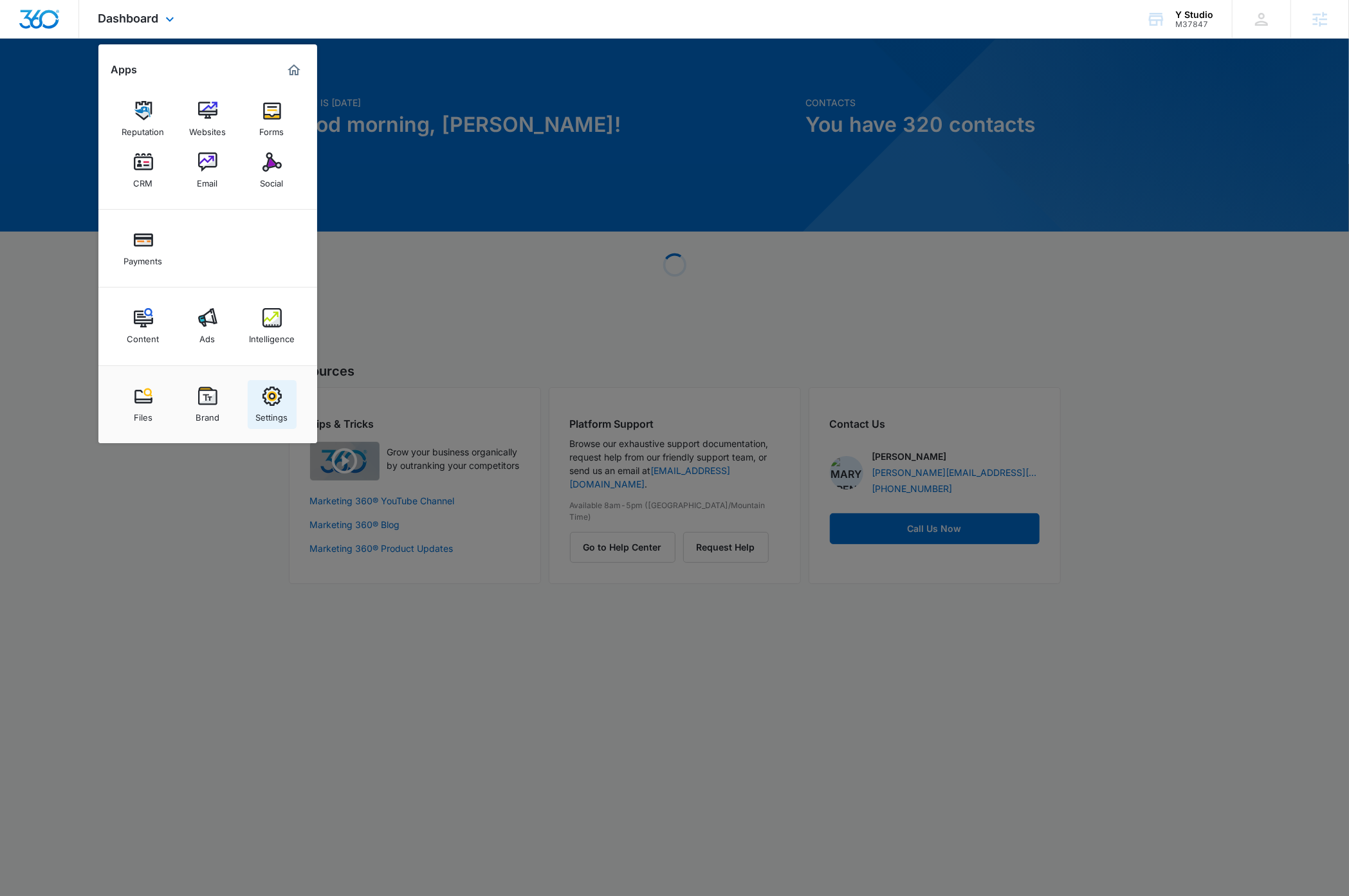
click at [273, 399] on img at bounding box center [272, 396] width 19 height 19
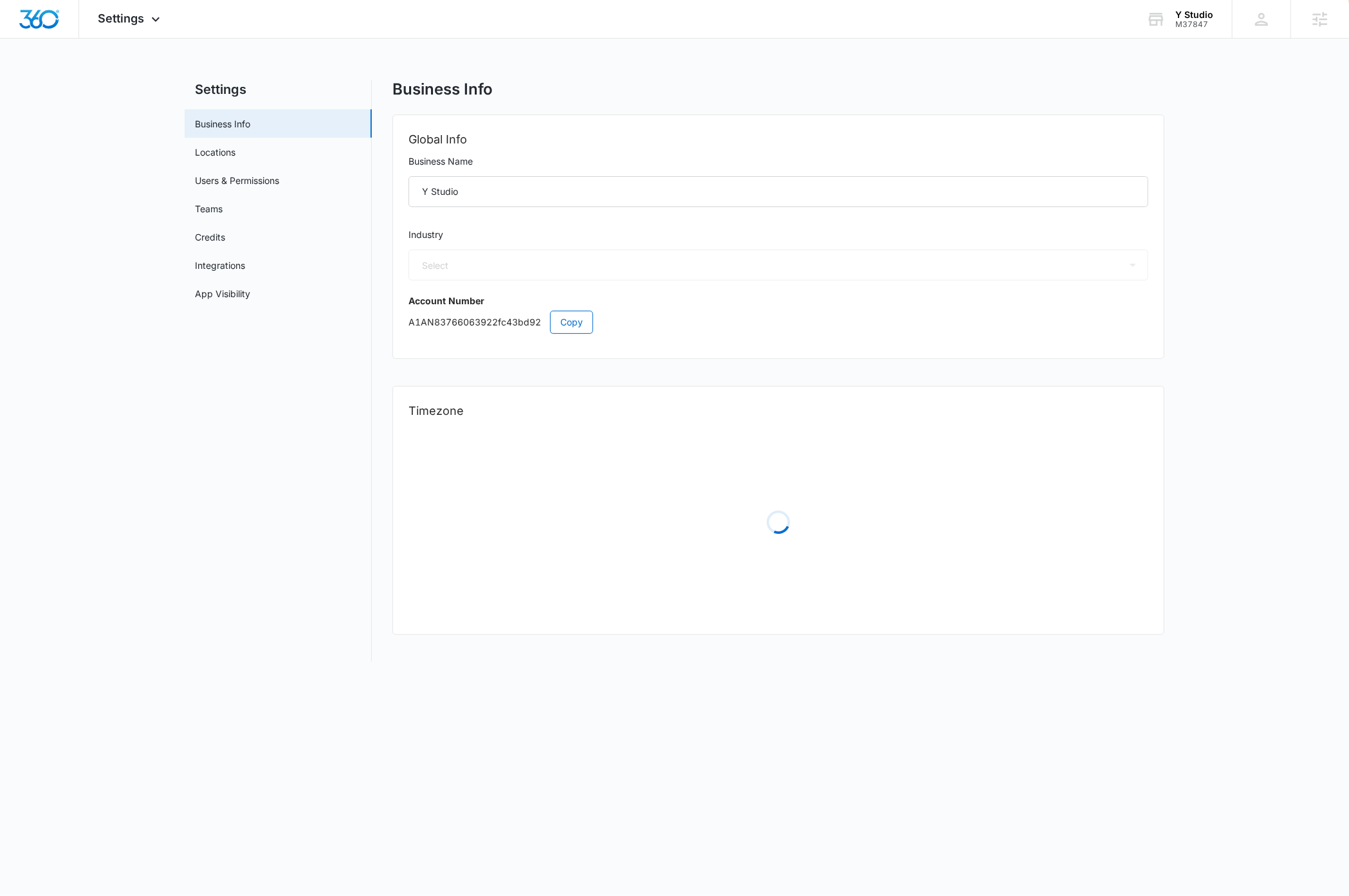
select select "54"
select select "US"
select select "America/New_York"
click at [266, 177] on link "Users & Permissions" at bounding box center [237, 180] width 84 height 14
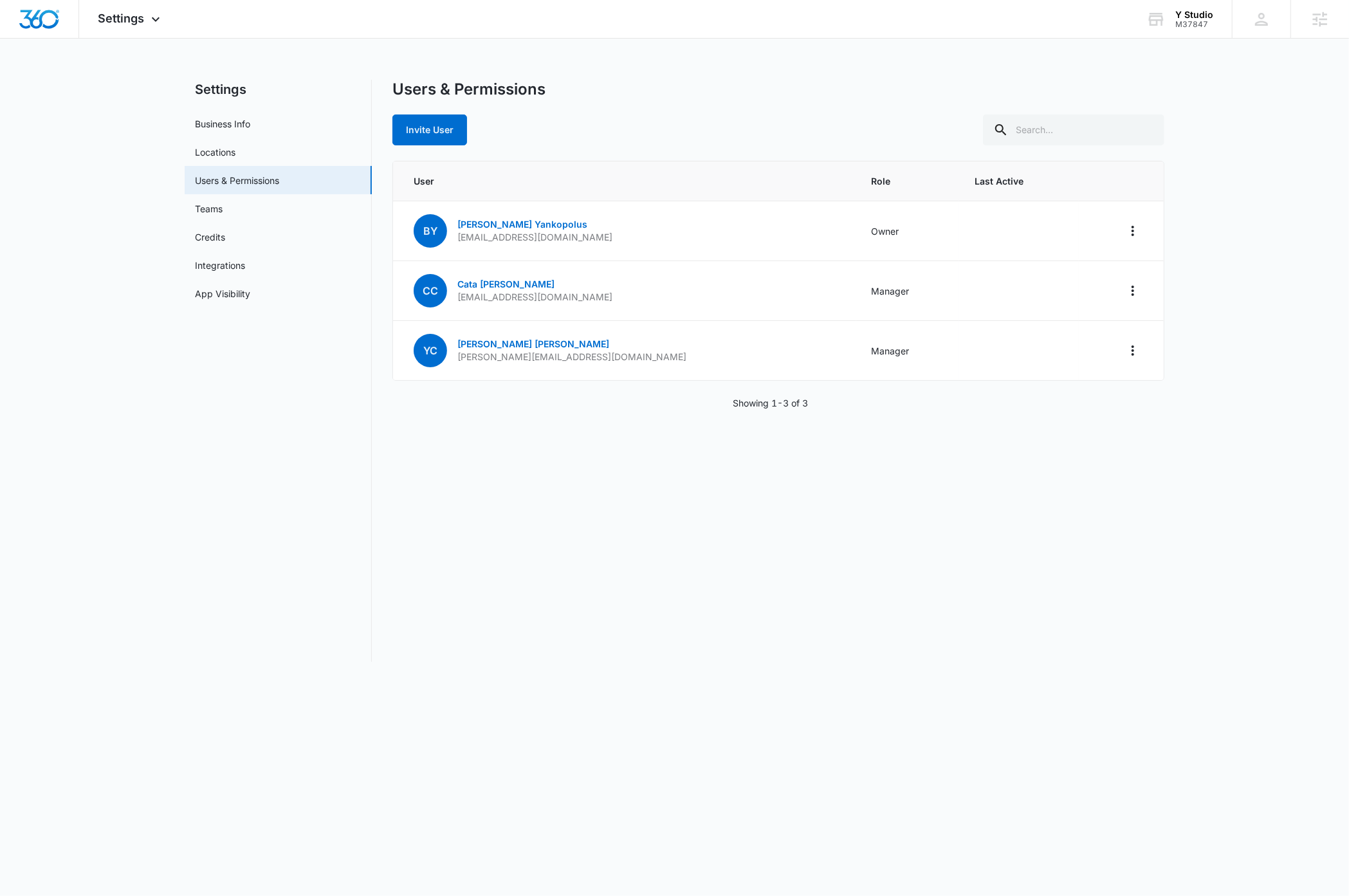
click at [149, 661] on main "Settings Business Info Locations Users & Permissions Teams Credits Integrations…" at bounding box center [674, 378] width 1349 height 598
click at [176, 653] on main "Settings Business Info Locations Users & Permissions Teams Credits Integrations…" at bounding box center [674, 378] width 1349 height 598
click at [502, 283] on link "Cata Castano" at bounding box center [505, 284] width 97 height 11
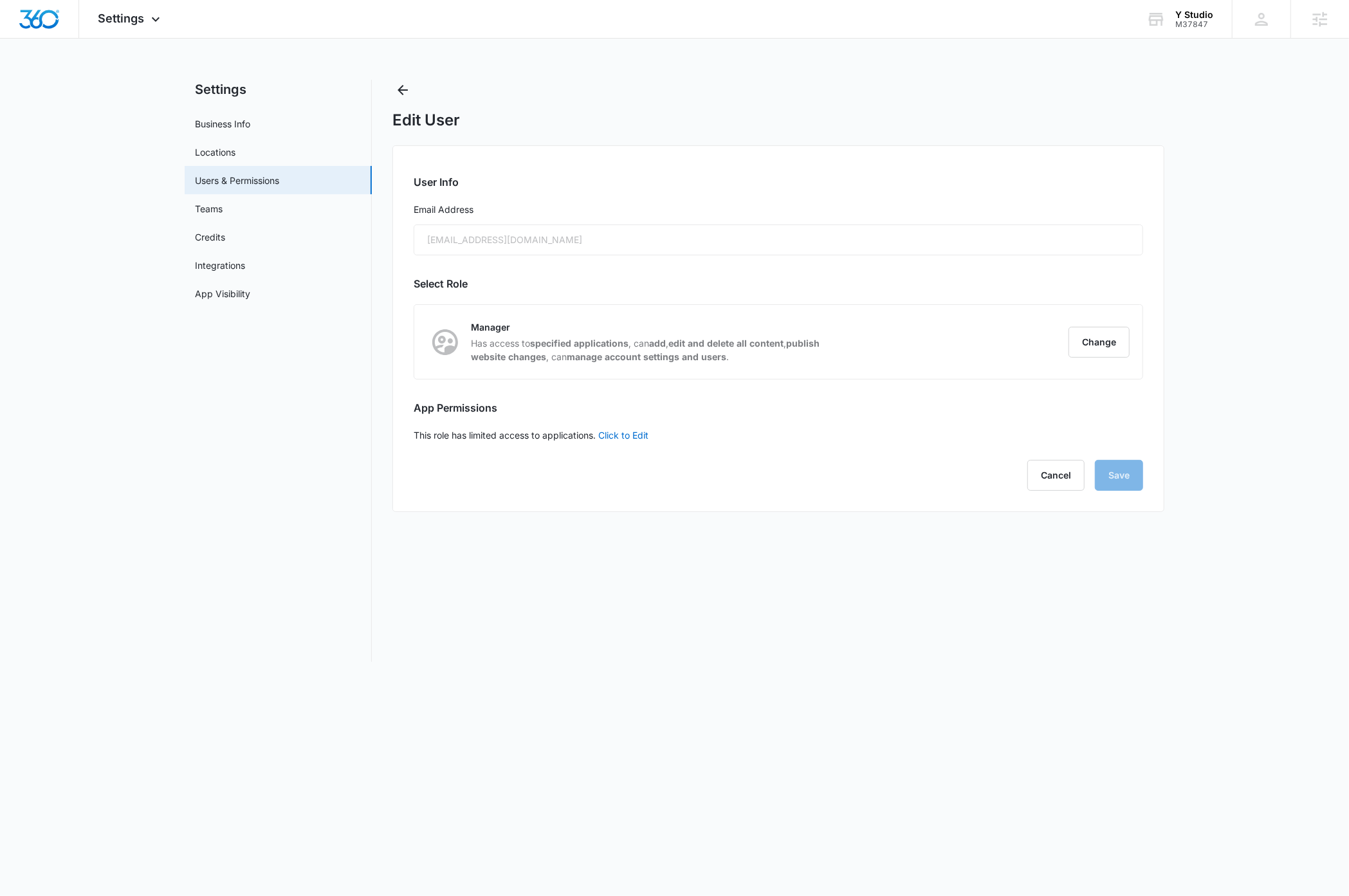
click at [486, 239] on div "cata@yarchstudio.com" at bounding box center [778, 239] width 729 height 31
click at [231, 125] on link "Business Info" at bounding box center [222, 124] width 55 height 14
select select "54"
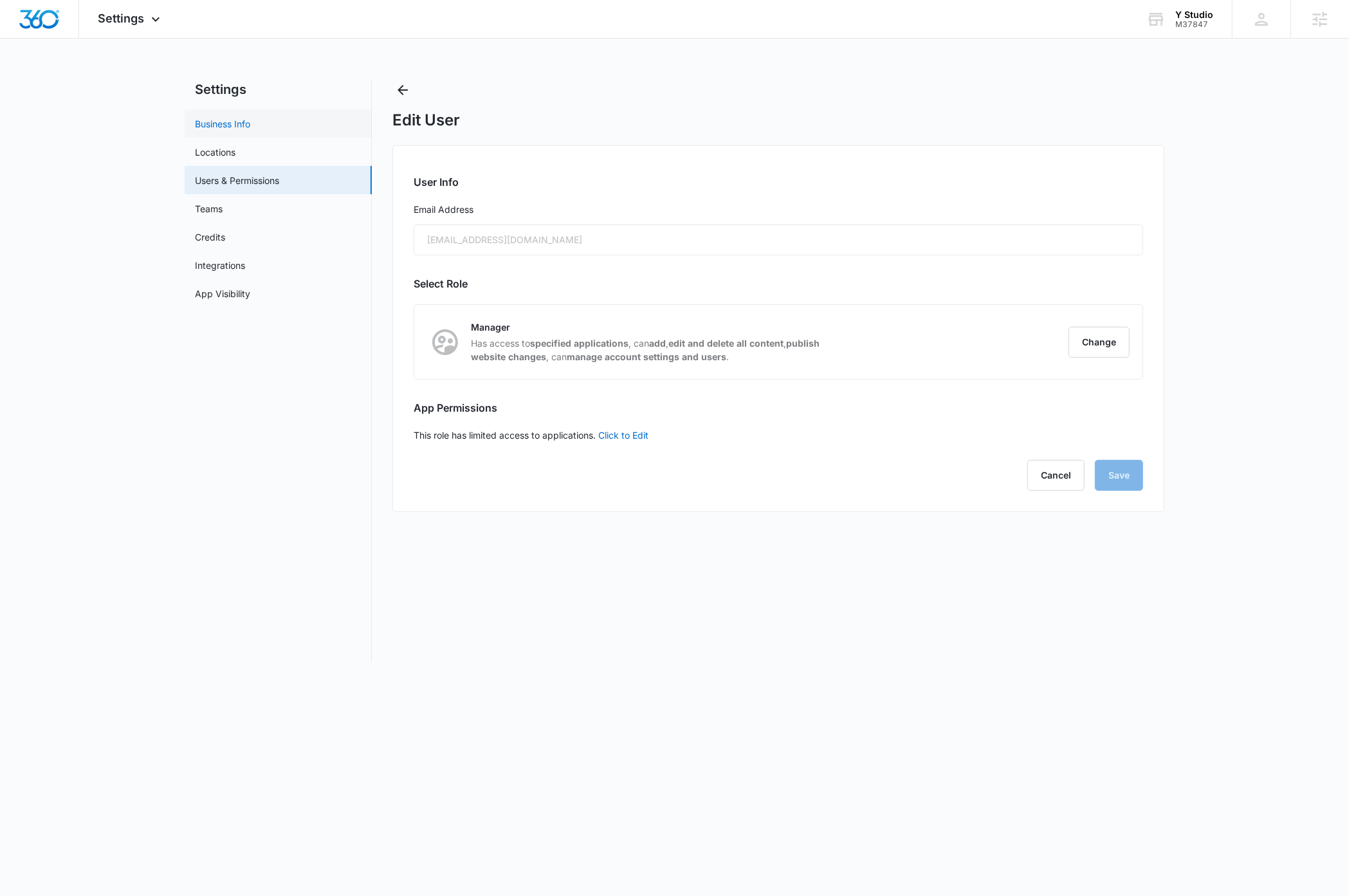
select select "US"
select select "America/New_York"
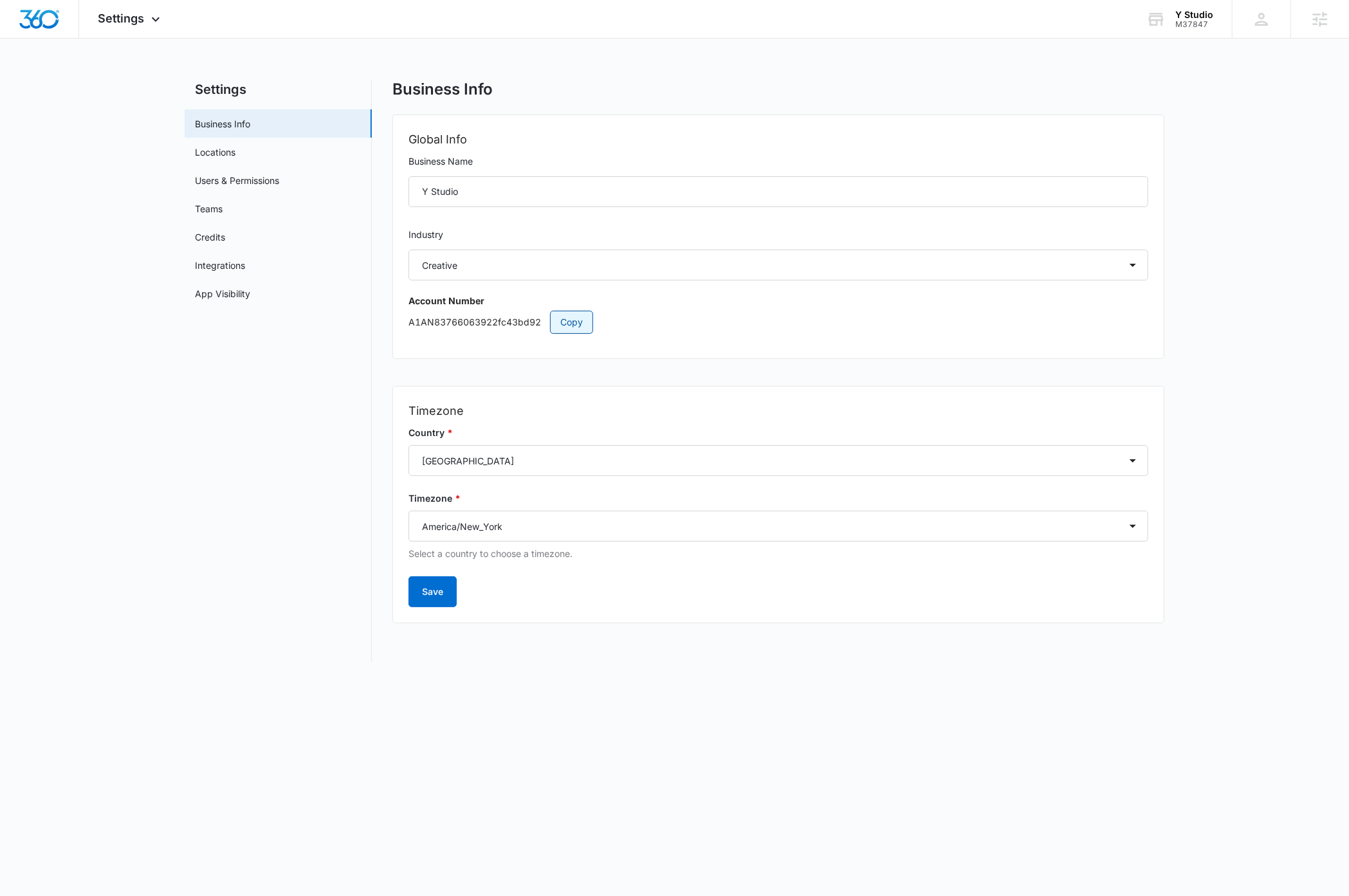
click at [569, 324] on span "Copy" at bounding box center [571, 322] width 22 height 14
click at [263, 177] on link "Users & Permissions" at bounding box center [237, 180] width 84 height 14
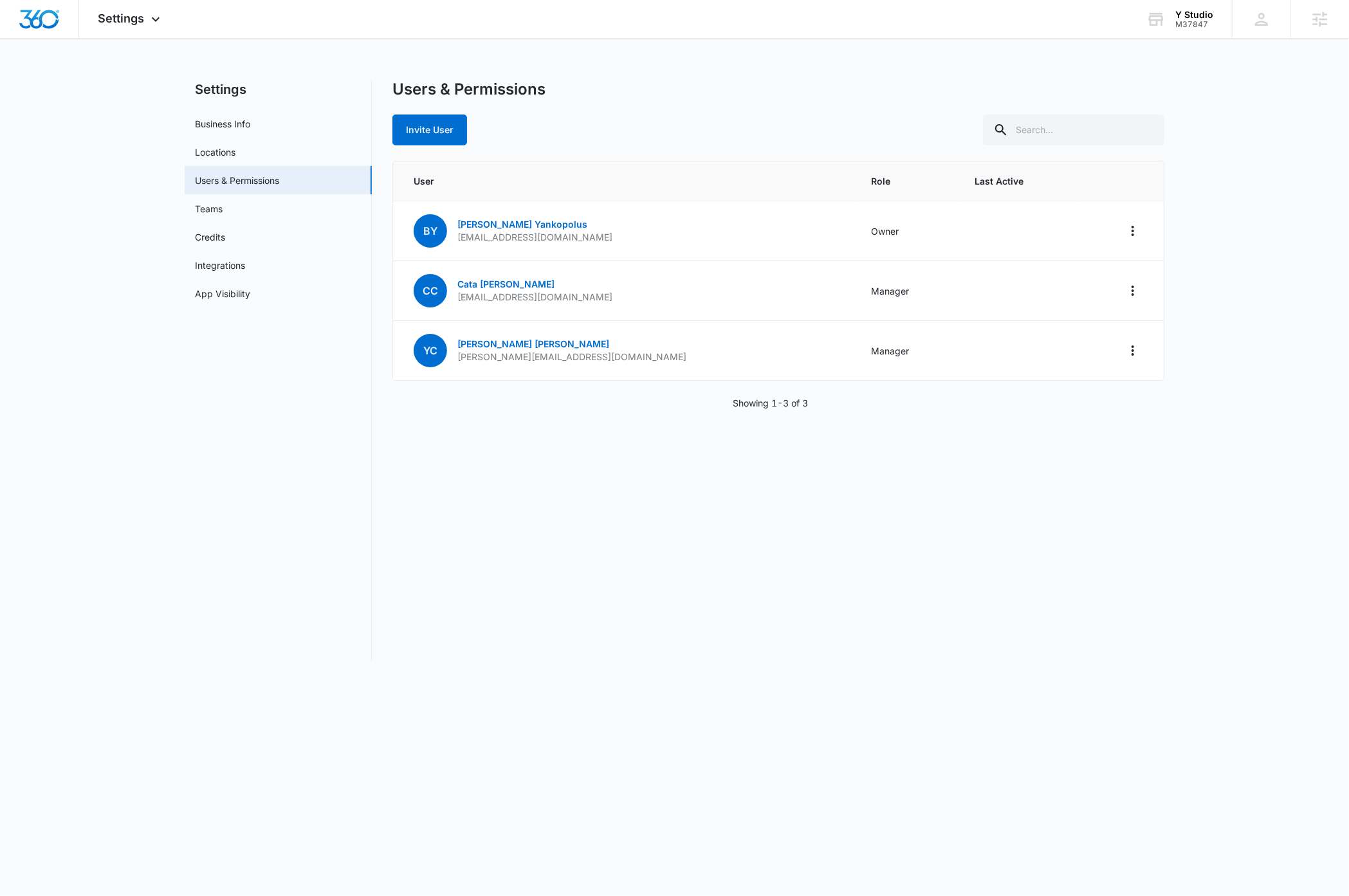
click at [199, 542] on nav "Settings Business Info Locations Users & Permissions Teams Credits Integrations…" at bounding box center [278, 371] width 187 height 582
click at [490, 284] on link "Cata Castano" at bounding box center [505, 284] width 97 height 11
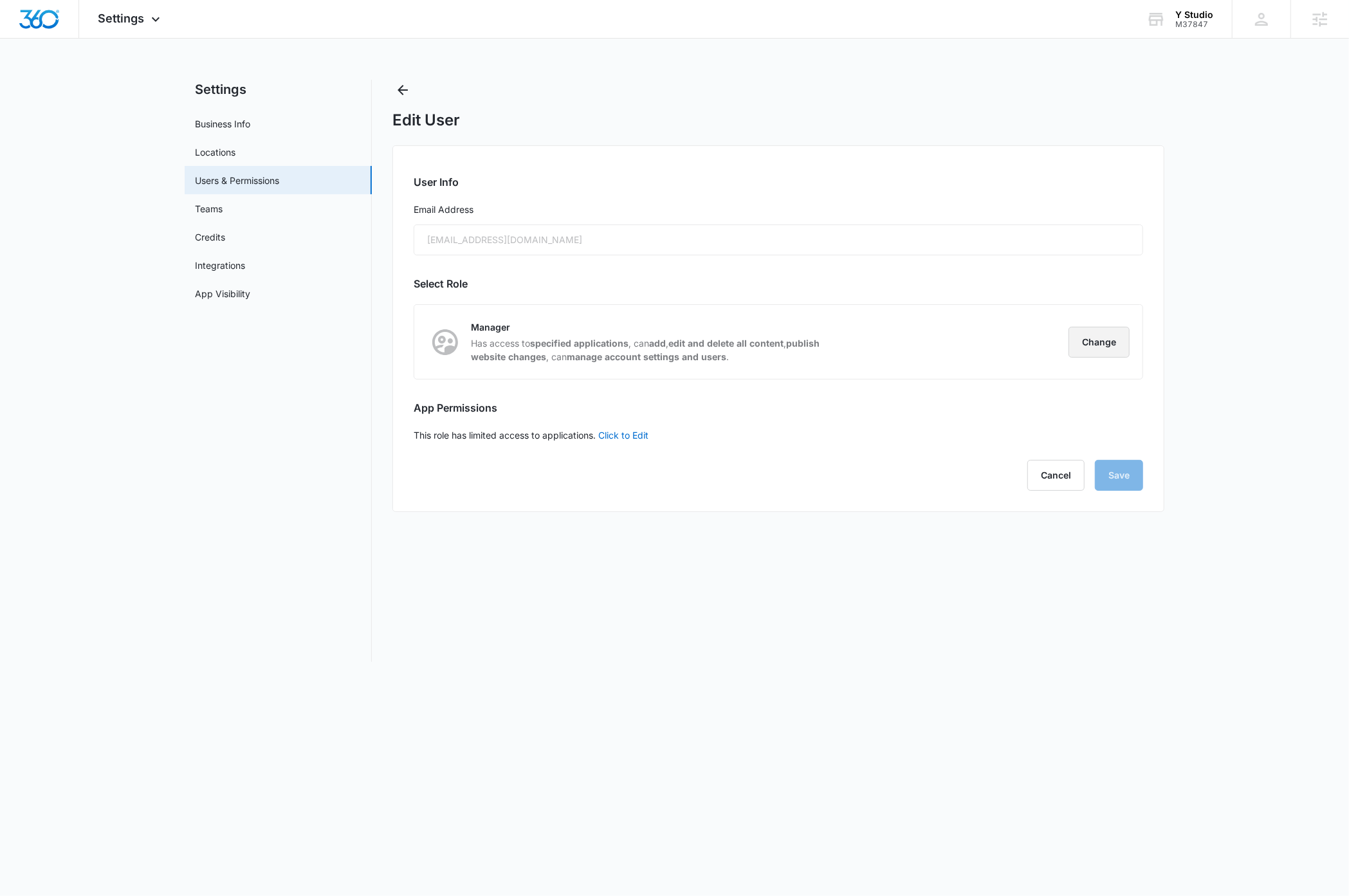
click at [1088, 344] on button "Change" at bounding box center [1099, 342] width 61 height 31
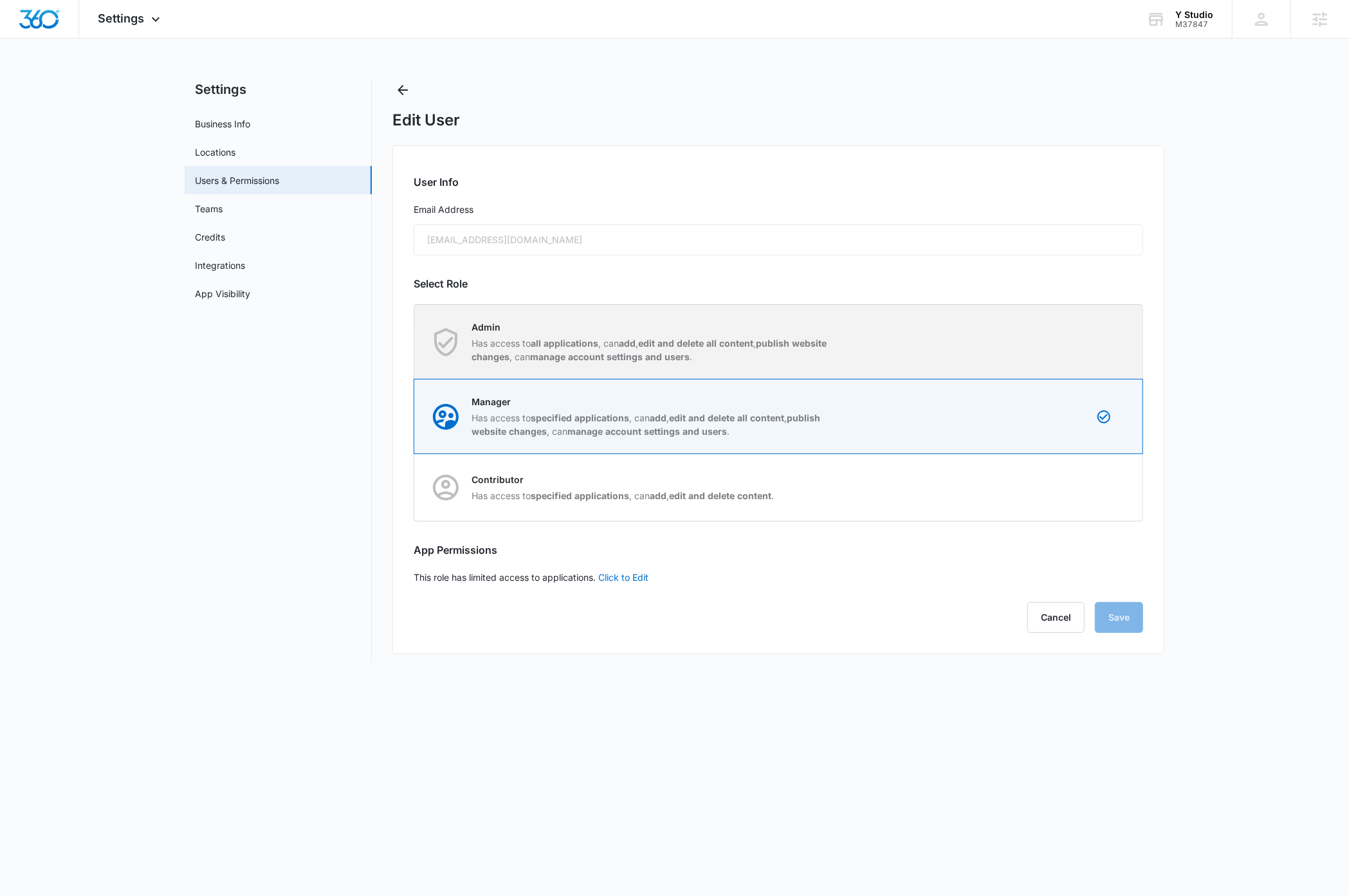
click at [1081, 337] on div "Admin Has access to all applications , can add , edit and delete all content , …" at bounding box center [779, 342] width 728 height 74
click at [415, 342] on input "Admin Has access to all applications , can add , edit and delete all content , …" at bounding box center [414, 342] width 1 height 1
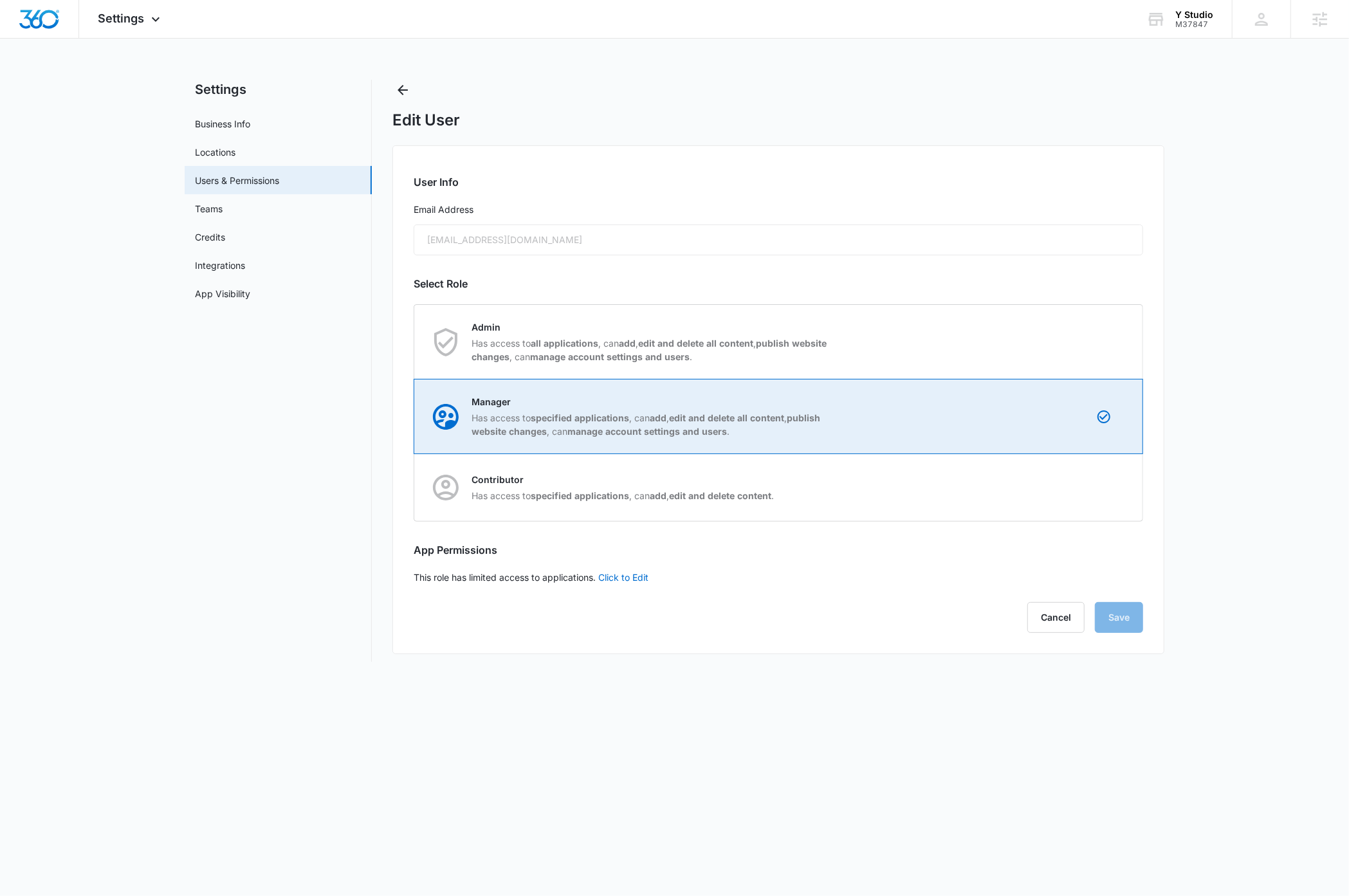
radio input "true"
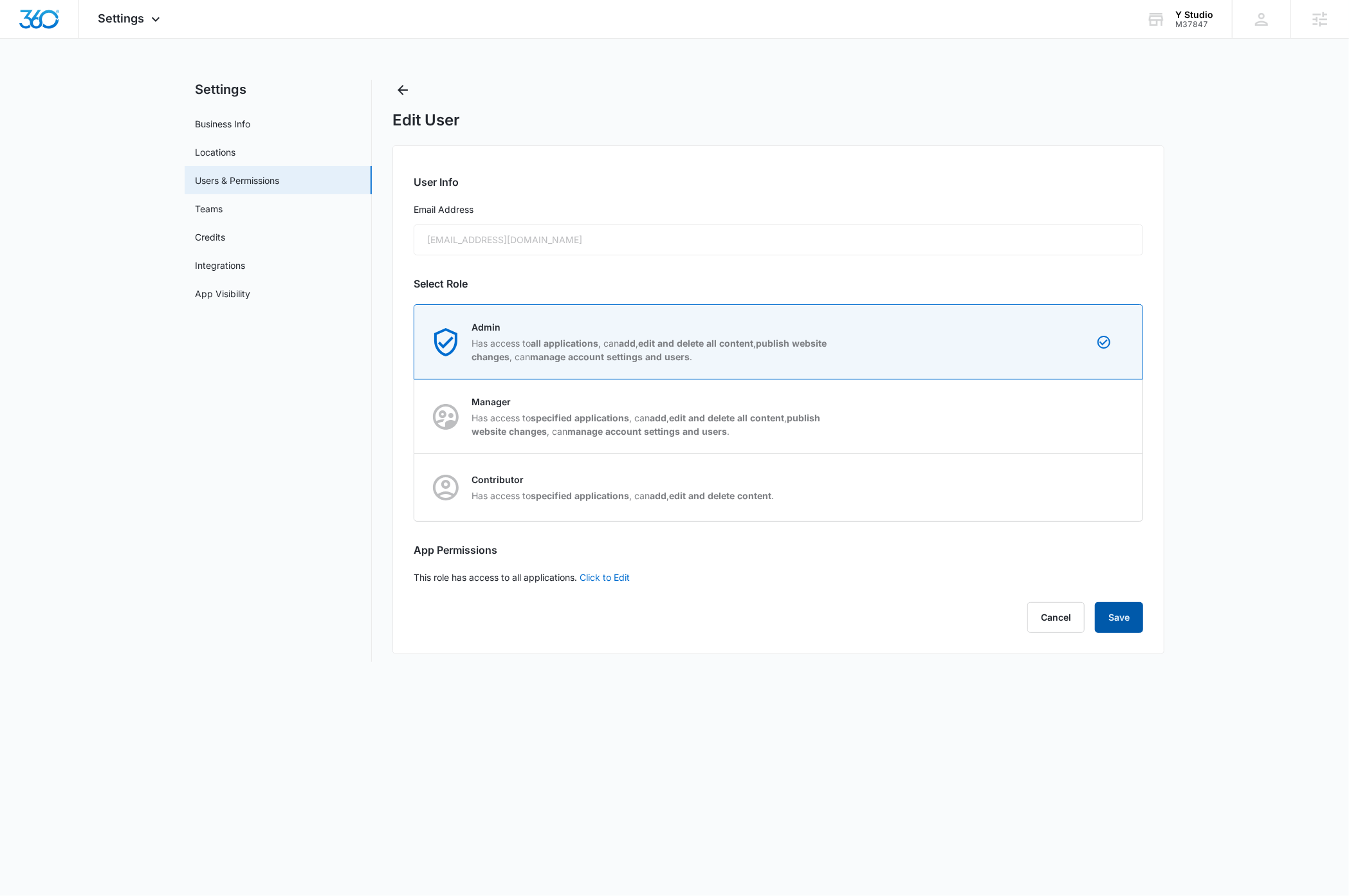
click at [1108, 614] on button "Save" at bounding box center [1119, 617] width 48 height 31
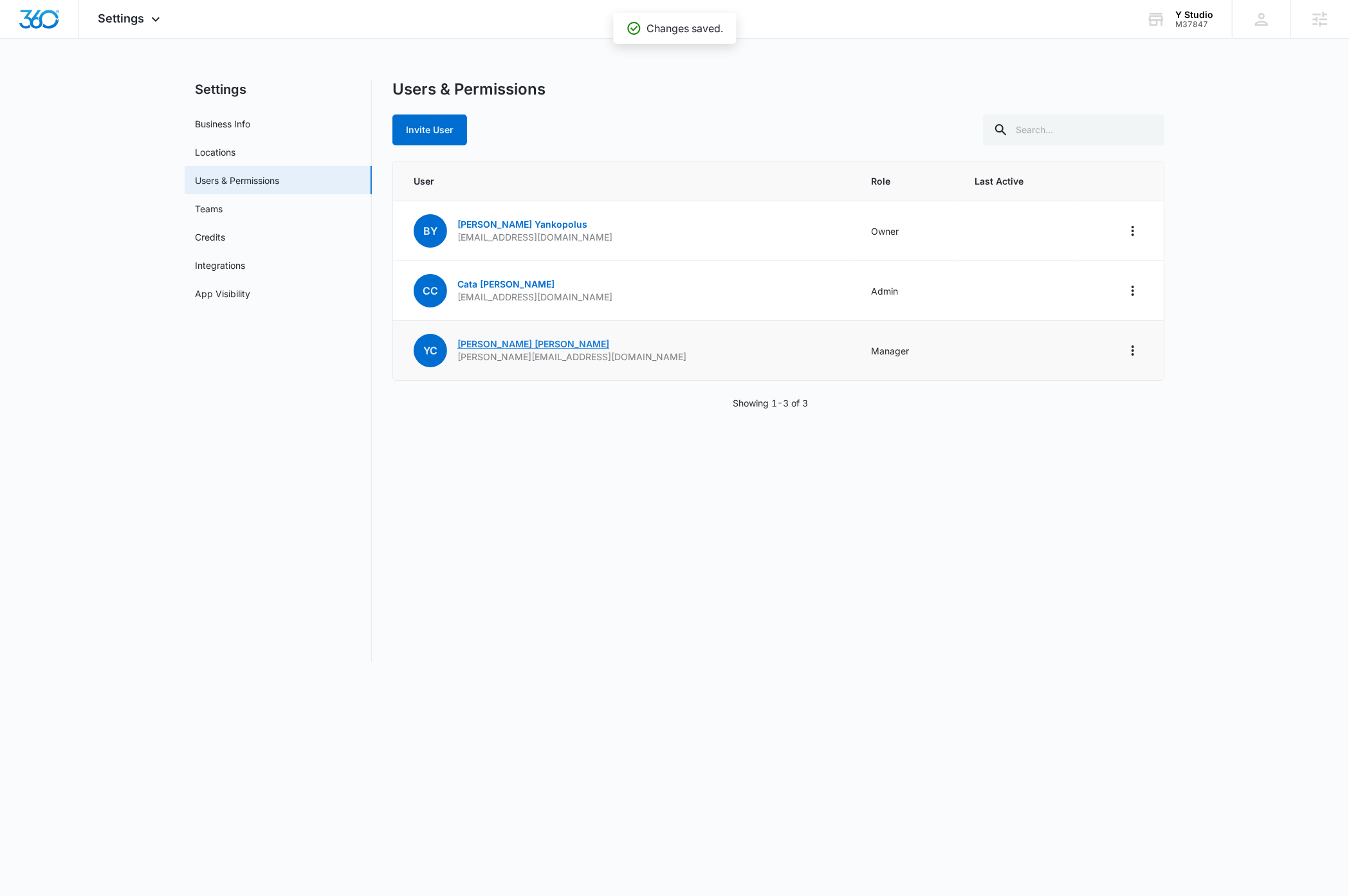
click at [494, 344] on link "Yorlis Cintron" at bounding box center [533, 344] width 152 height 11
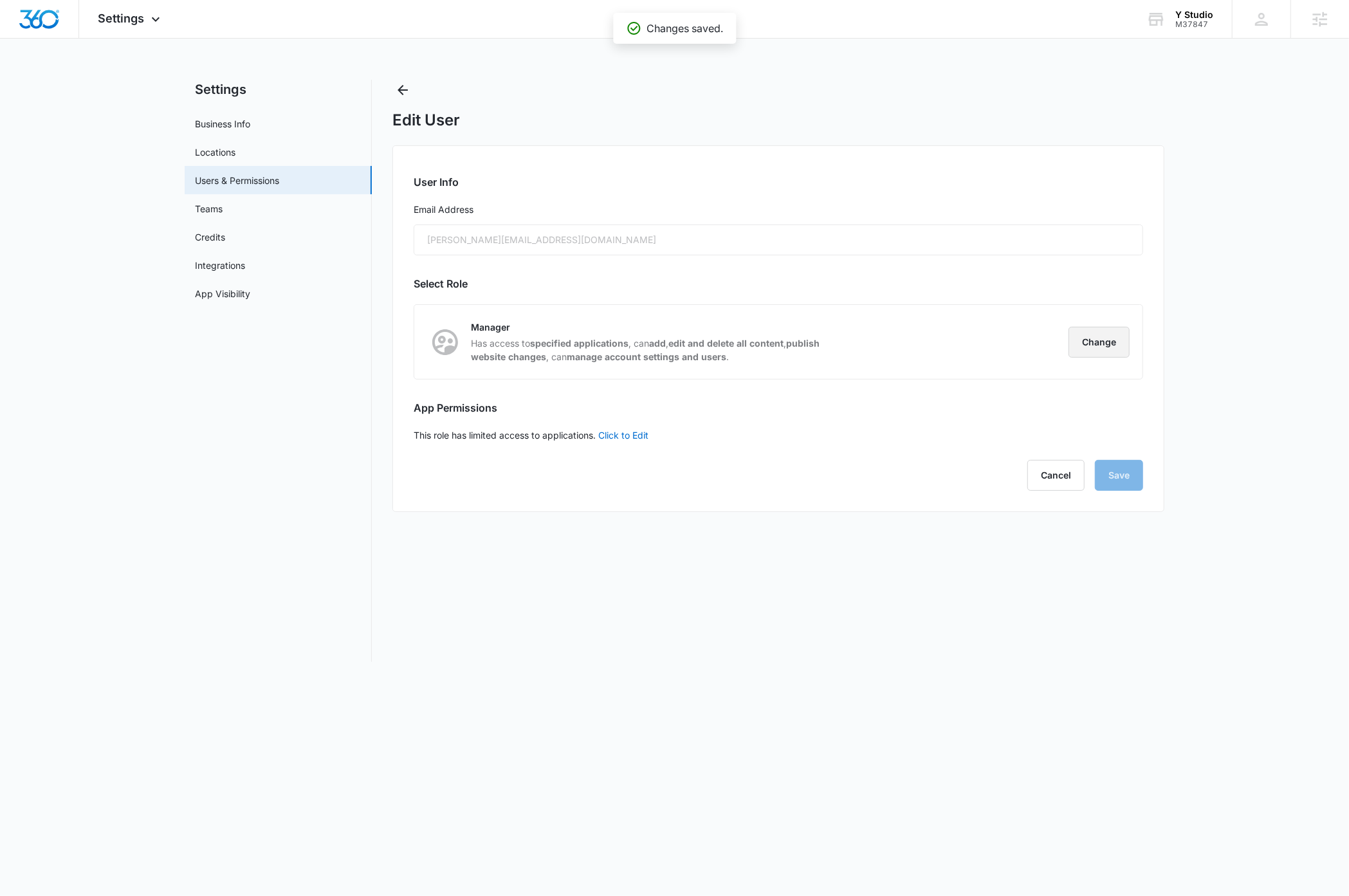
click at [1103, 341] on button "Change" at bounding box center [1099, 342] width 61 height 31
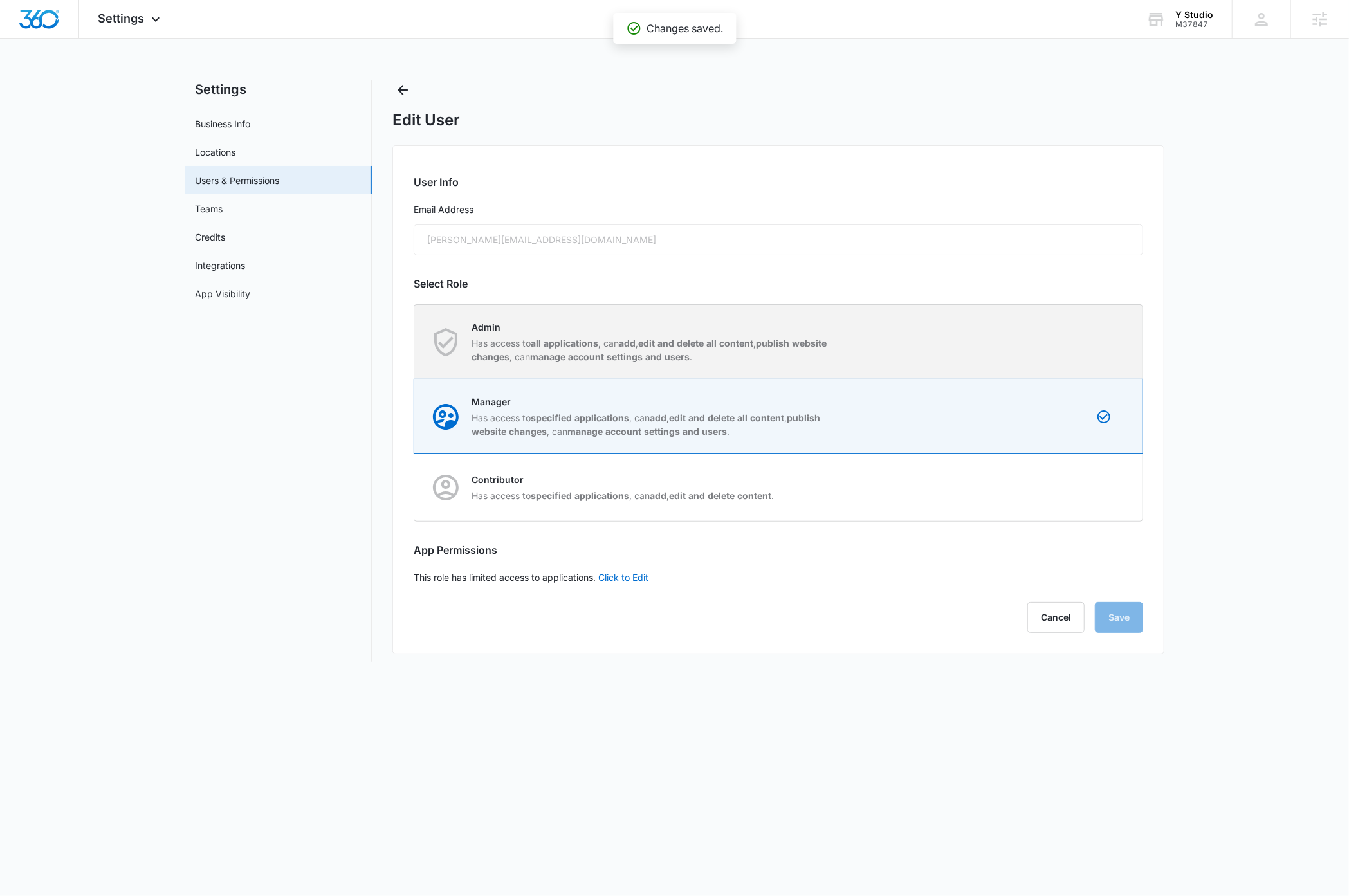
click at [1083, 348] on div "Admin Has access to all applications , can add , edit and delete all content , …" at bounding box center [779, 342] width 728 height 74
click at [415, 342] on input "Admin Has access to all applications , can add , edit and delete all content , …" at bounding box center [414, 342] width 1 height 1
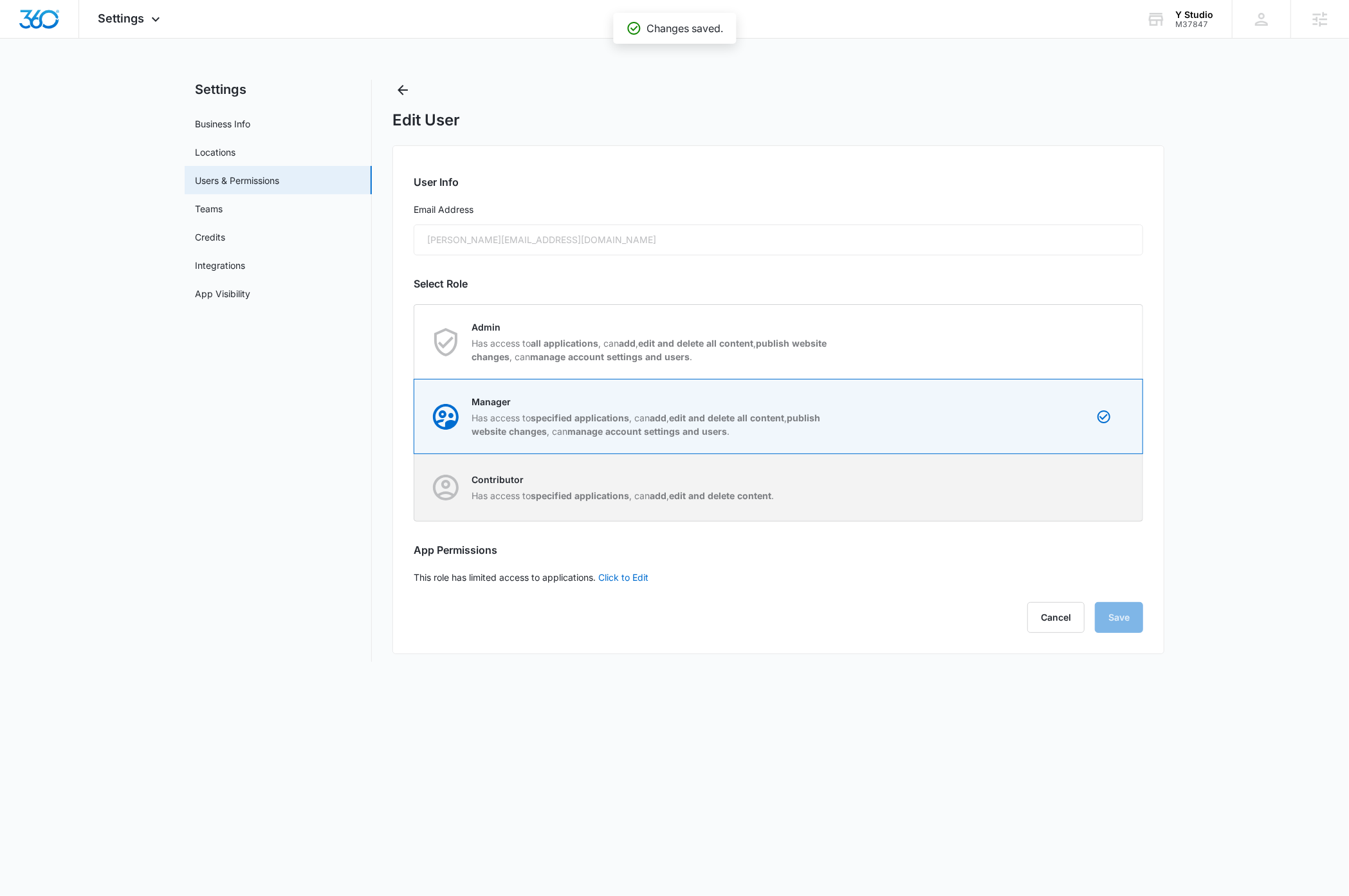
radio input "true"
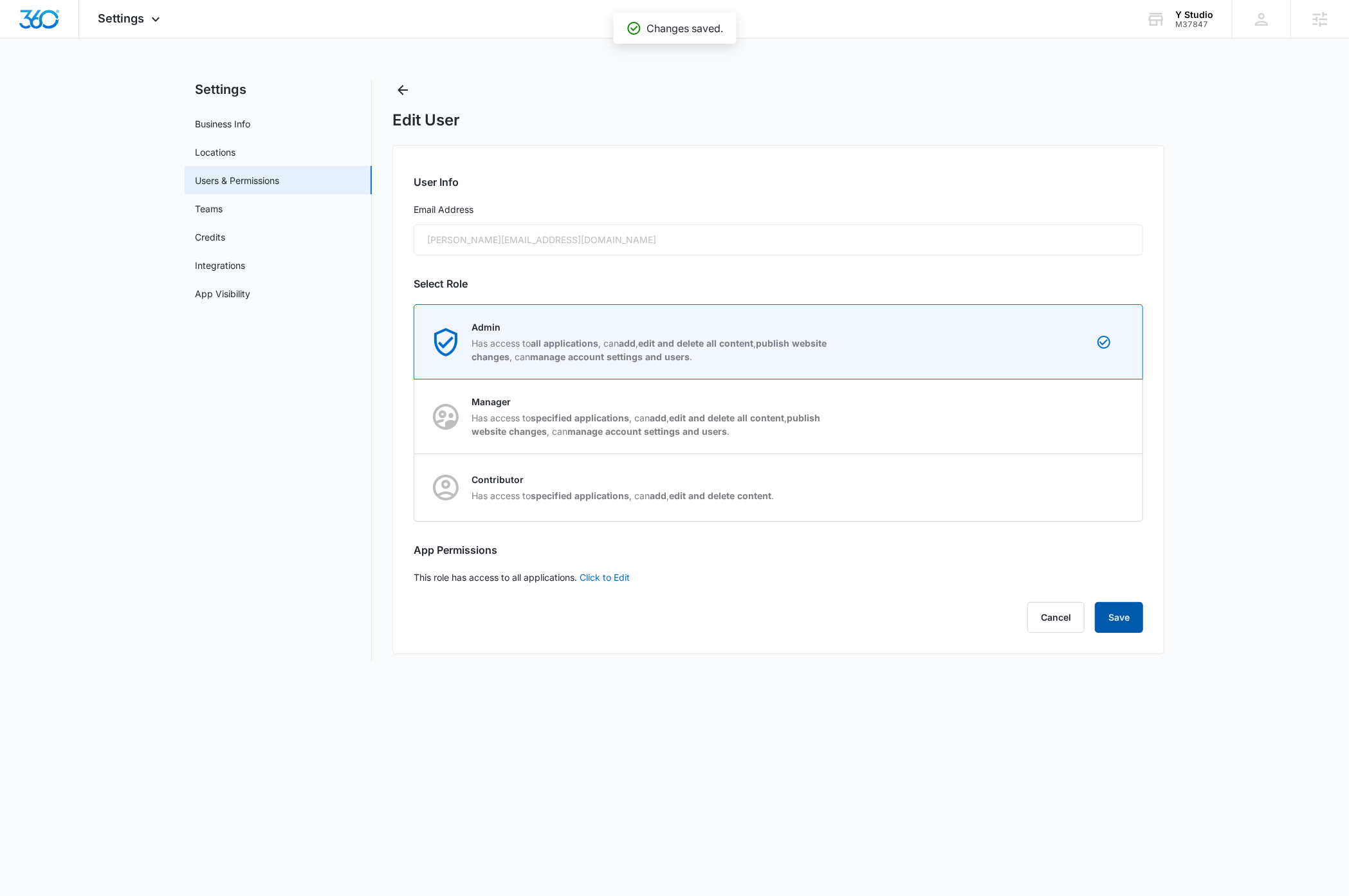
click at [1121, 622] on button "Save" at bounding box center [1119, 617] width 48 height 31
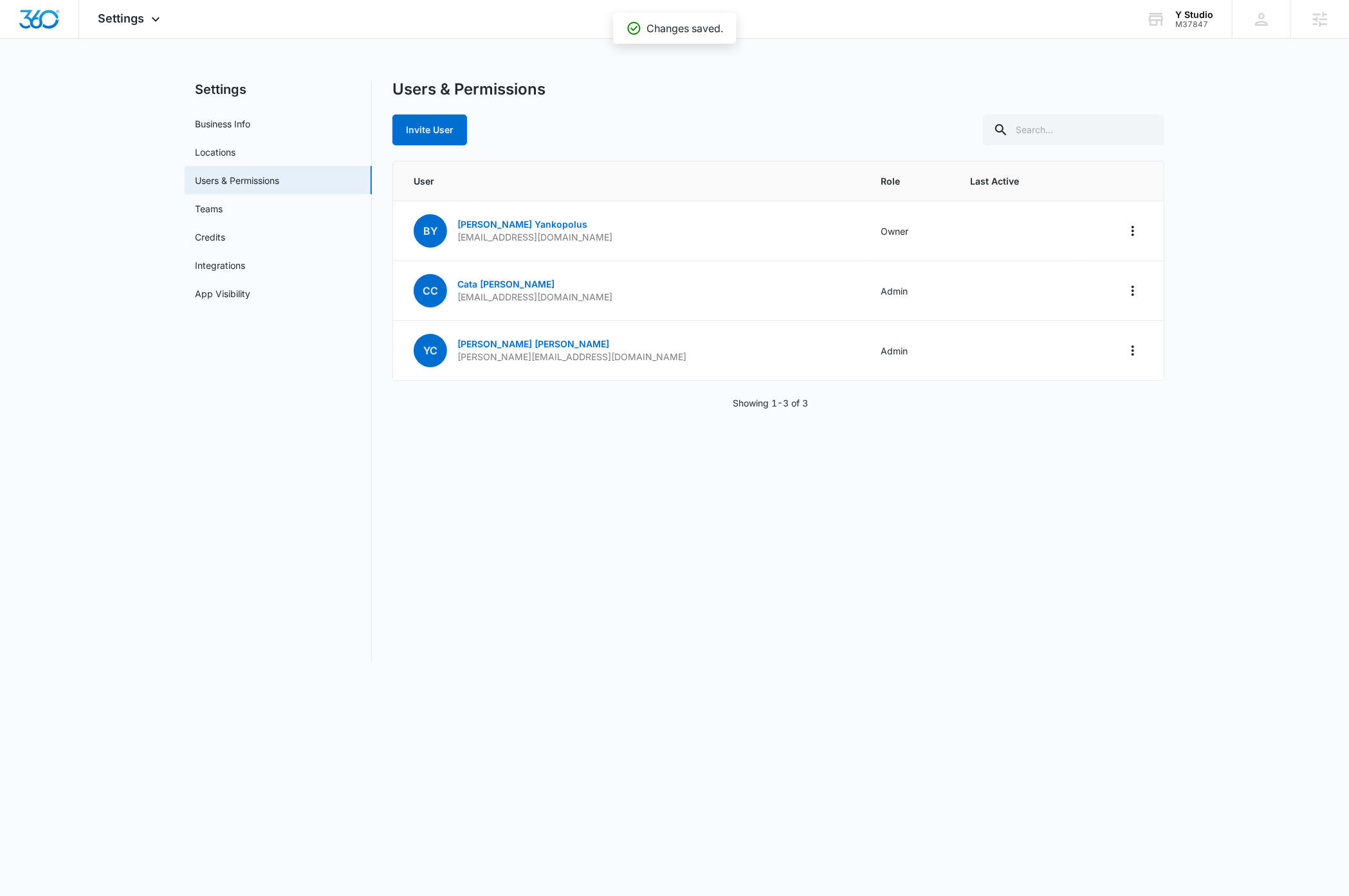
click at [289, 511] on nav "Settings Business Info Locations Users & Permissions Teams Credits Integrations…" at bounding box center [278, 371] width 187 height 582
click at [50, 23] on img "Dashboard" at bounding box center [39, 19] width 41 height 19
